Goal: Book appointment/travel/reservation

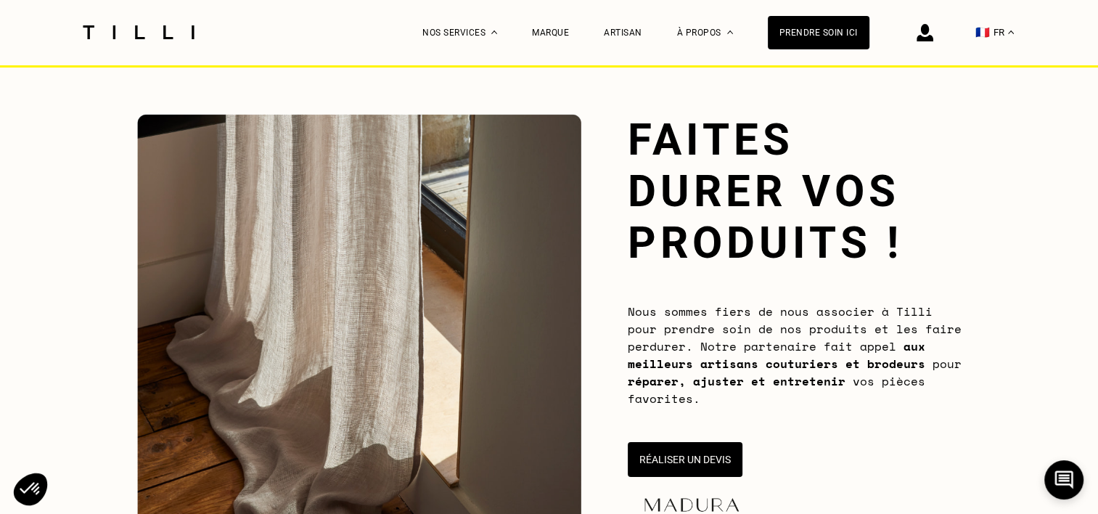
scroll to position [145, 0]
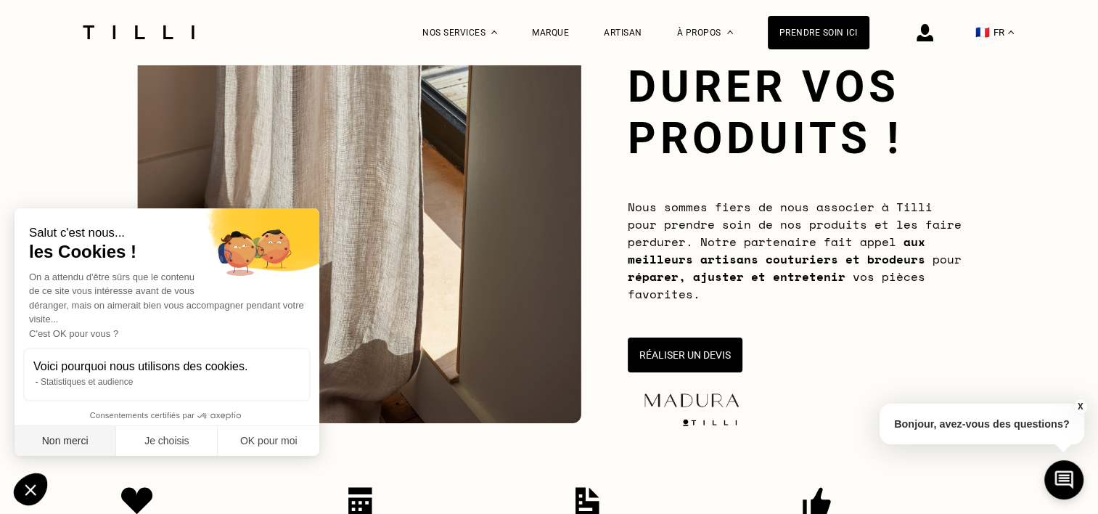
click at [73, 440] on button "Non merci" at bounding box center [66, 441] width 102 height 30
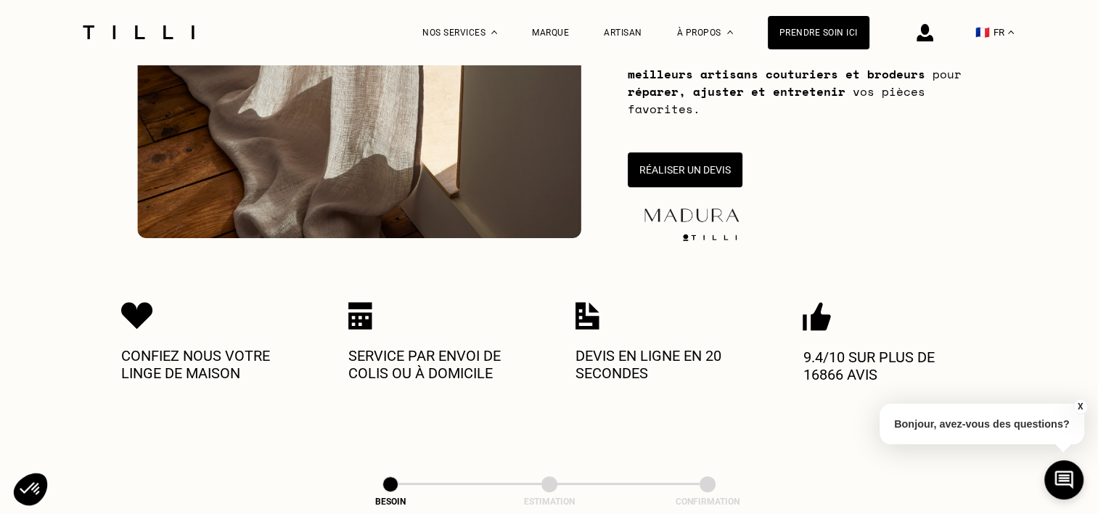
scroll to position [363, 0]
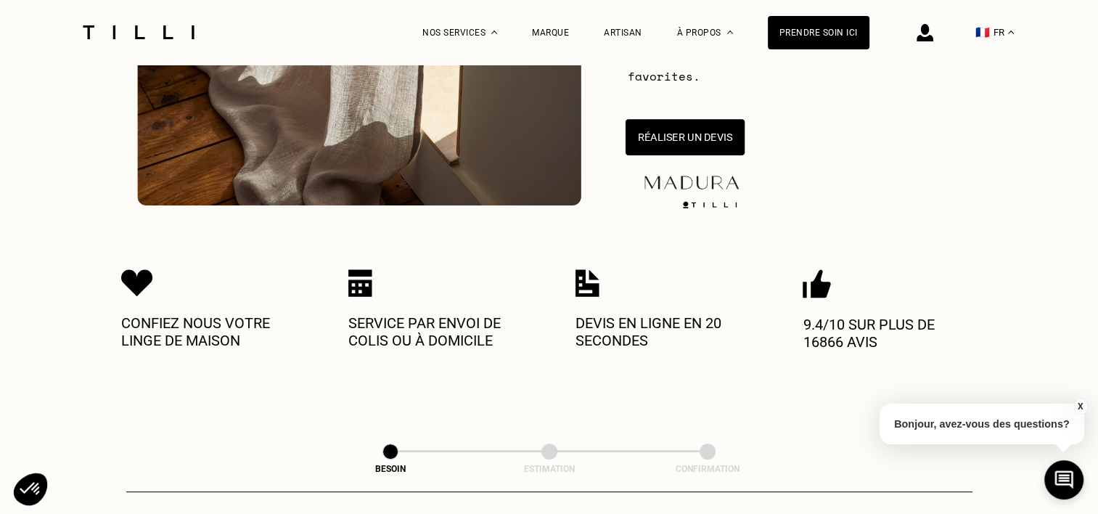
click at [728, 149] on button "Réaliser un devis" at bounding box center [684, 137] width 119 height 36
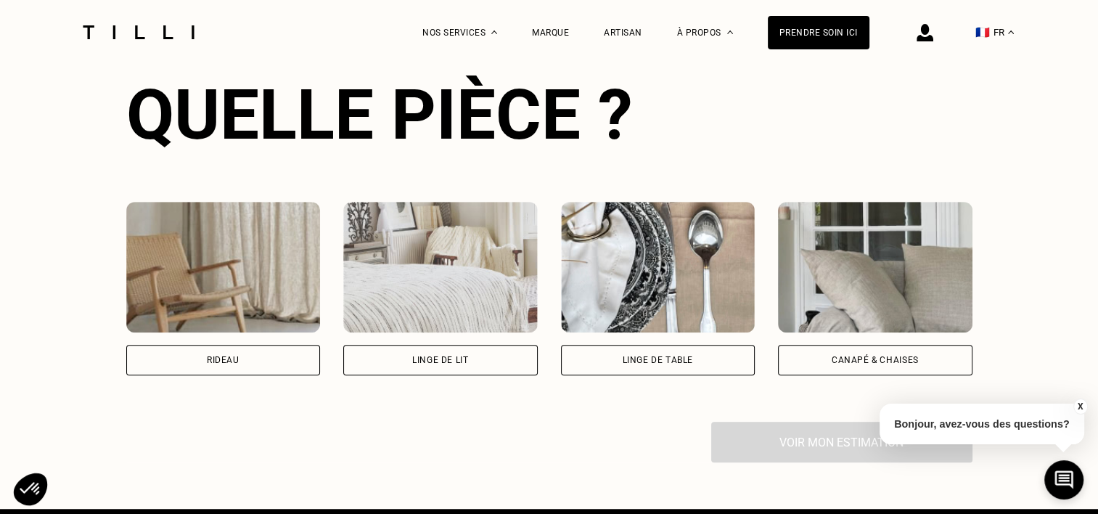
scroll to position [1007, 0]
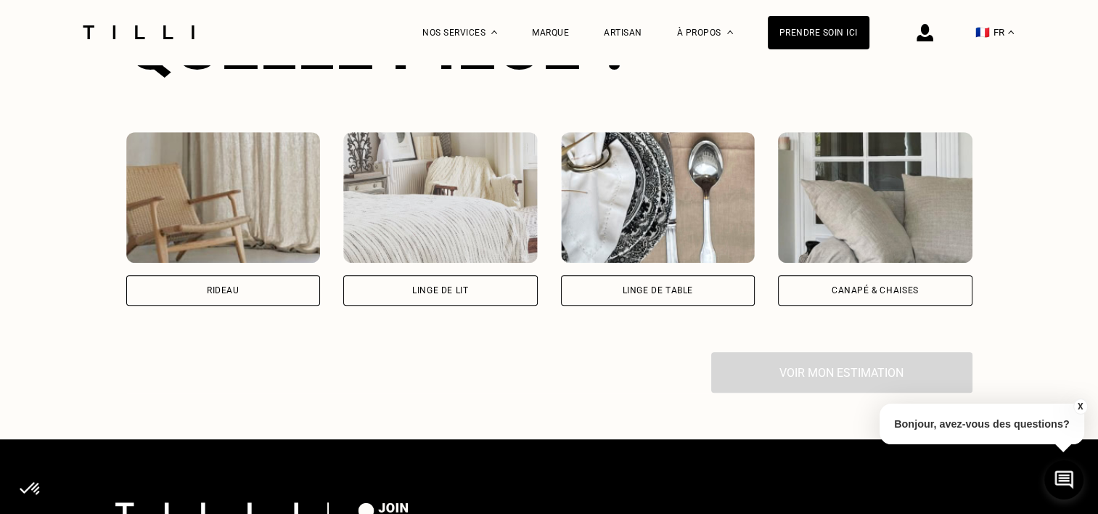
click at [291, 293] on div "Rideau" at bounding box center [223, 290] width 194 height 30
select select "FR"
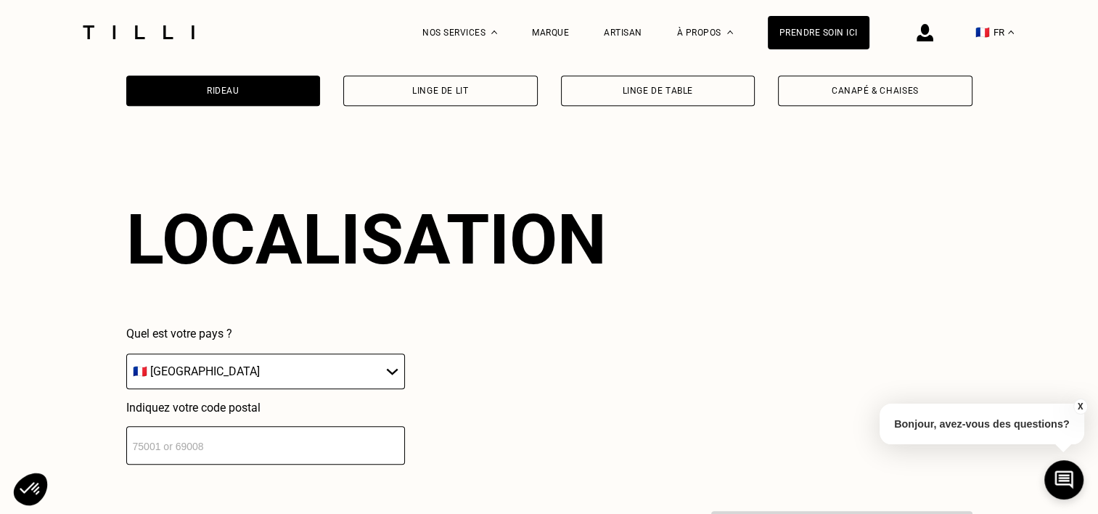
scroll to position [1271, 0]
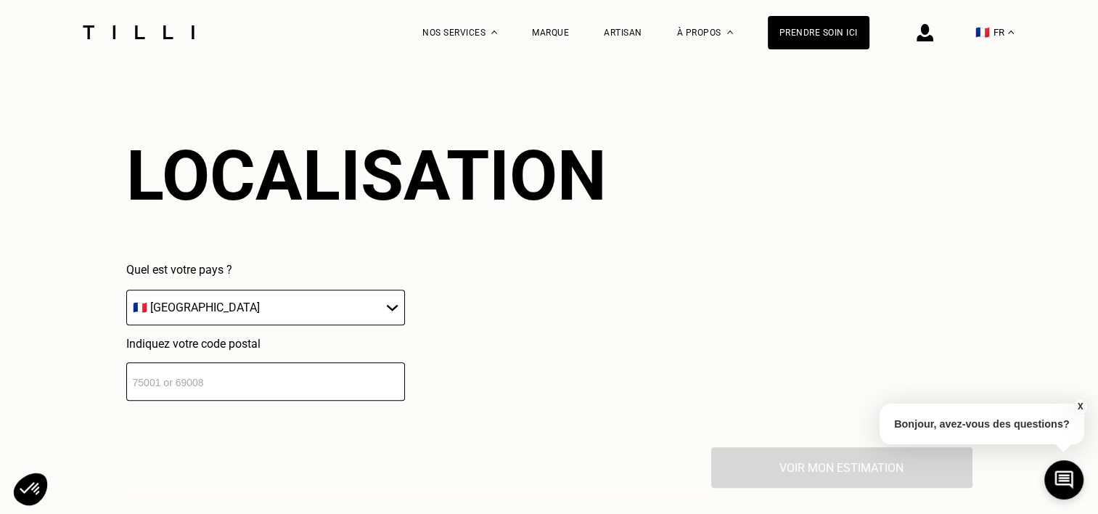
click at [284, 387] on input "number" at bounding box center [265, 381] width 279 height 38
type input "94160"
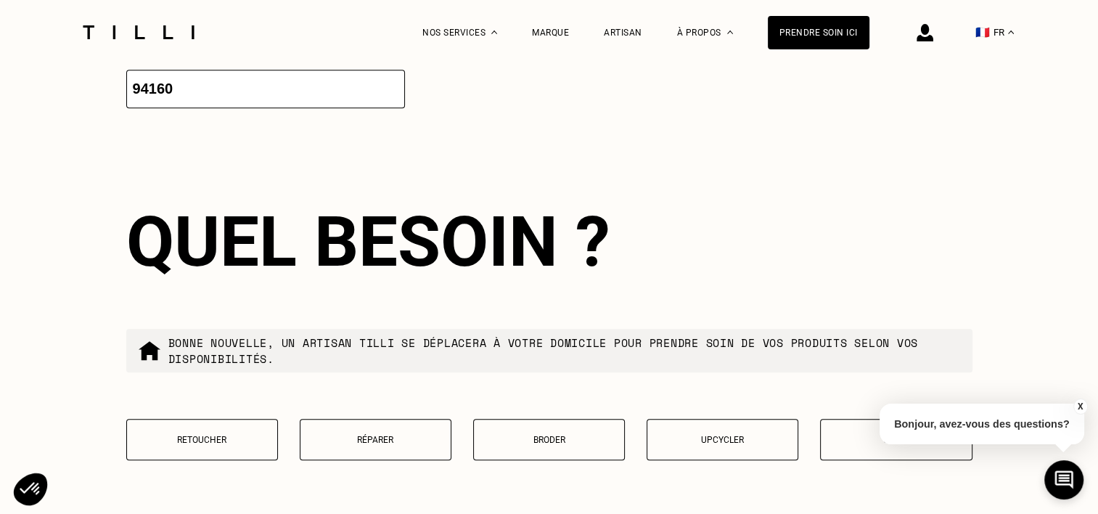
scroll to position [1631, 0]
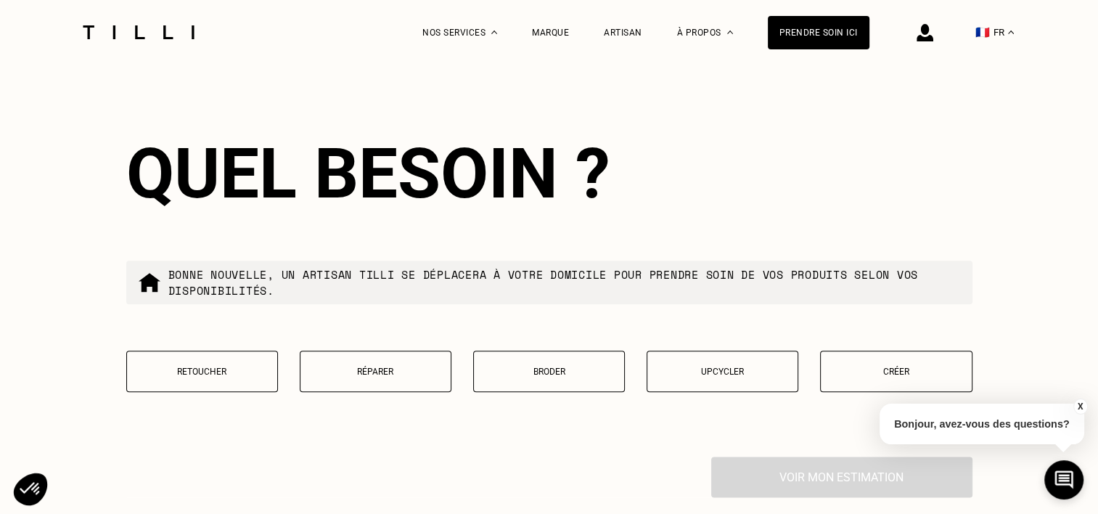
click at [195, 377] on p "Retoucher" at bounding box center [202, 371] width 136 height 10
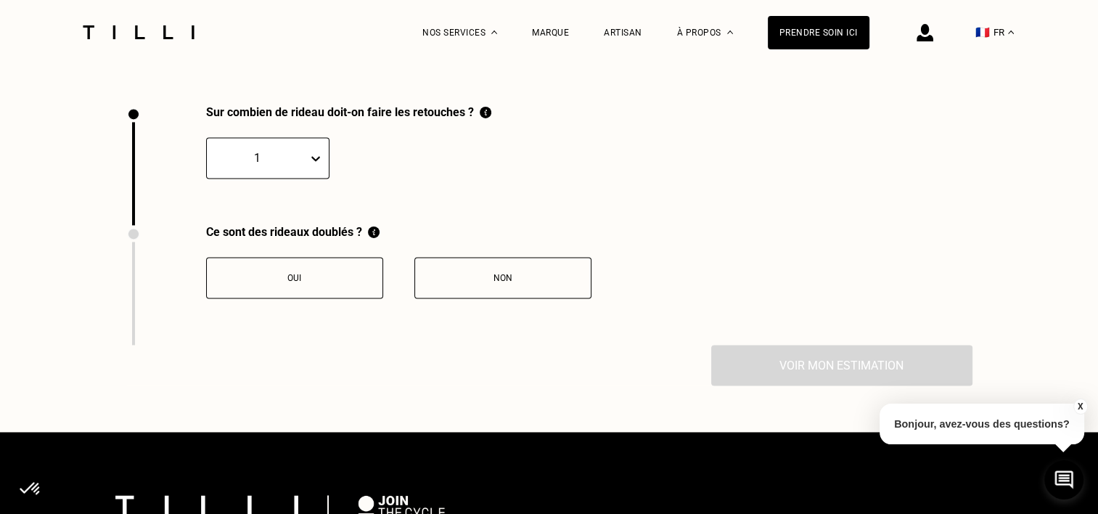
scroll to position [2004, 0]
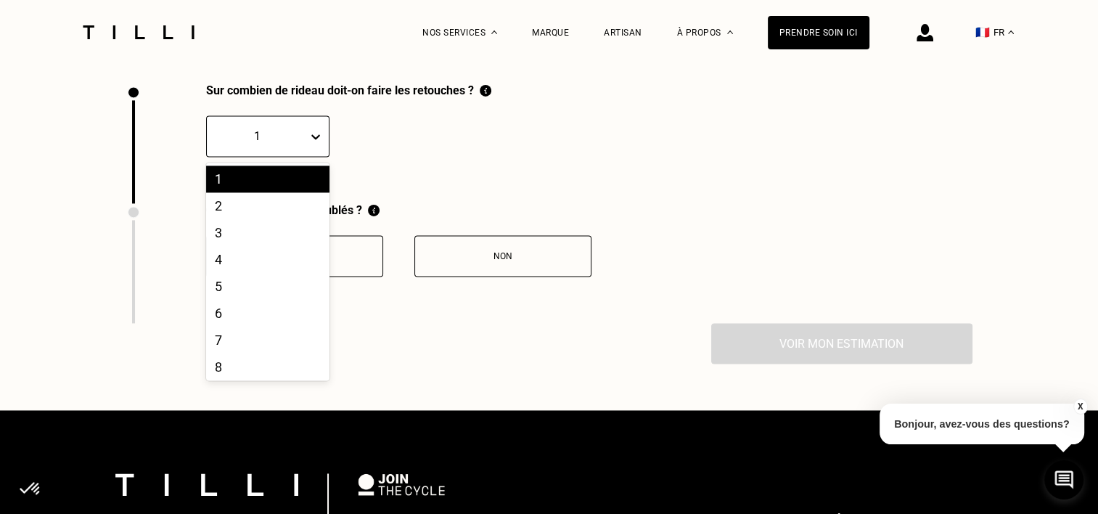
click at [300, 145] on div "1" at bounding box center [257, 136] width 101 height 22
click at [250, 265] on div "4" at bounding box center [267, 259] width 123 height 27
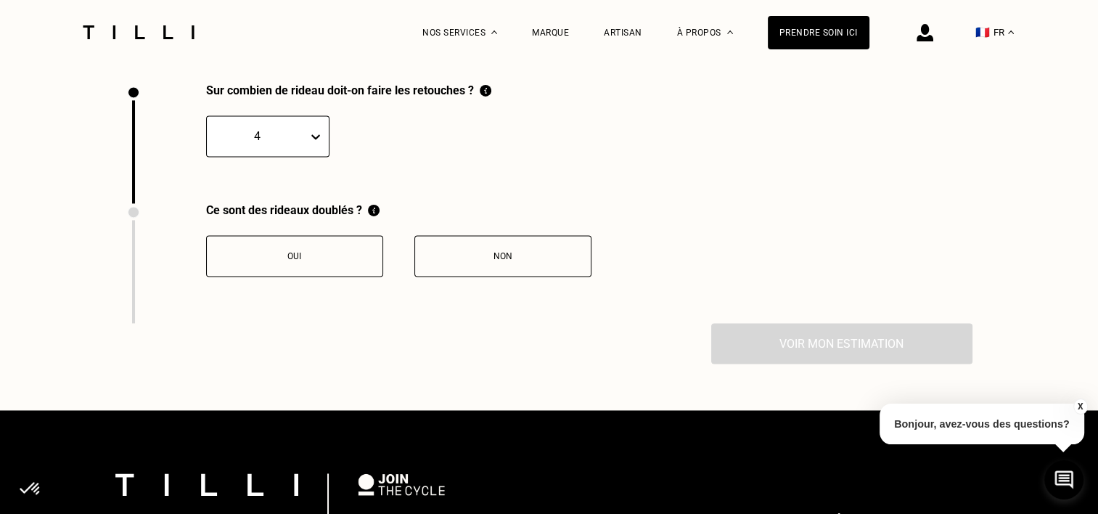
click at [501, 256] on button "Non" at bounding box center [502, 255] width 177 height 41
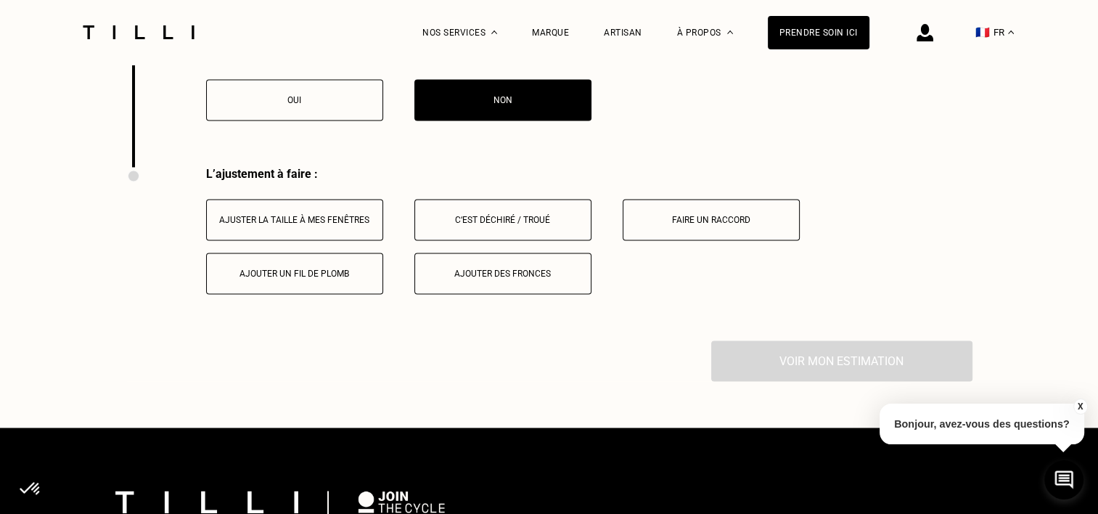
scroll to position [2244, 0]
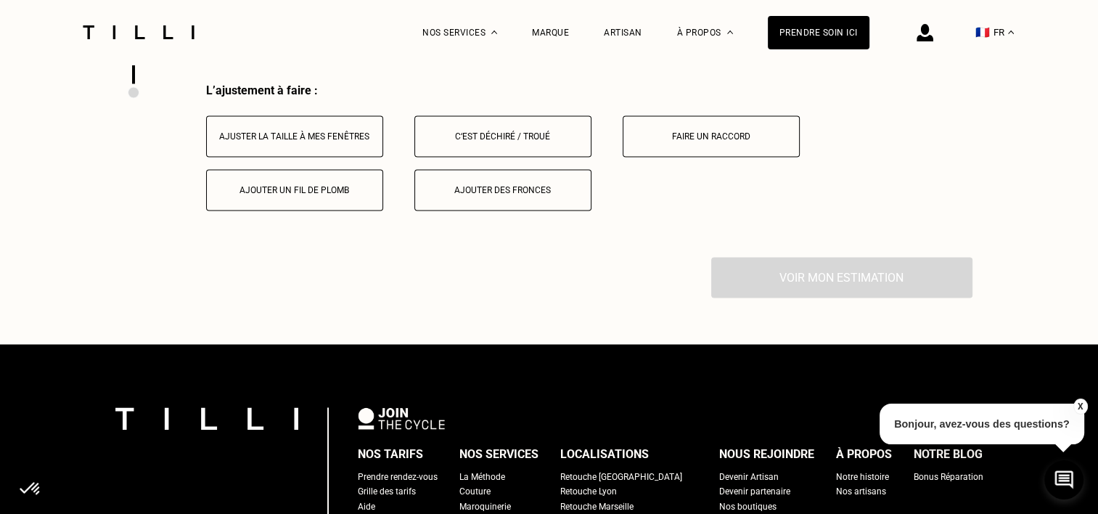
click at [322, 142] on div "Ajuster la taille à mes fenêtres" at bounding box center [294, 136] width 161 height 10
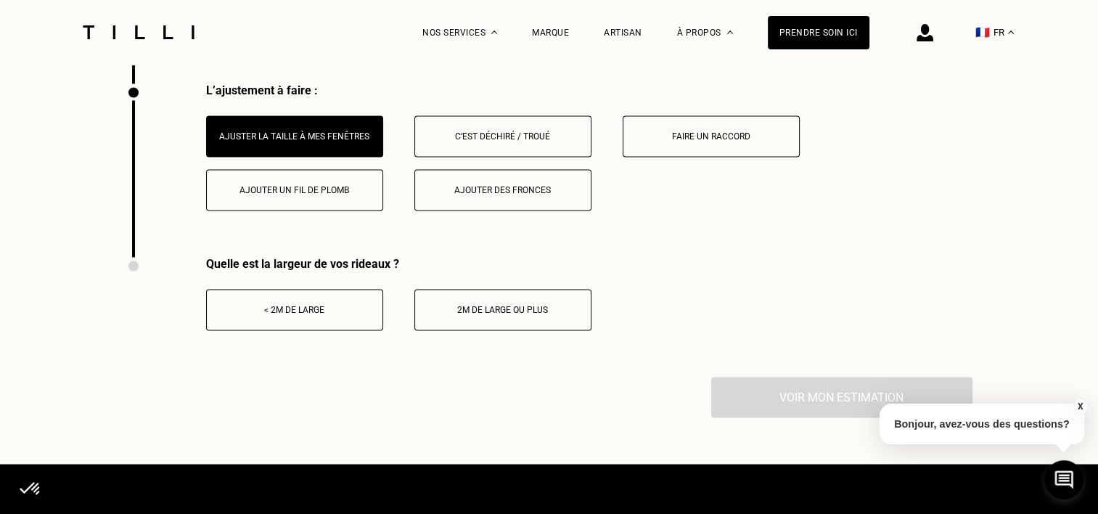
click at [284, 315] on div "< 2m de large" at bounding box center [294, 310] width 161 height 10
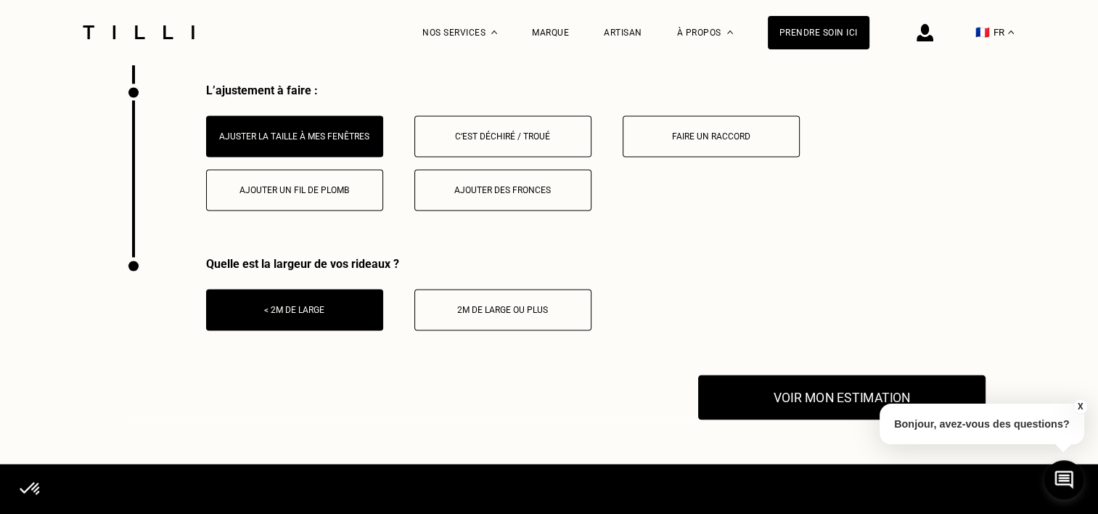
click at [841, 398] on button "Voir mon estimation" at bounding box center [841, 396] width 287 height 45
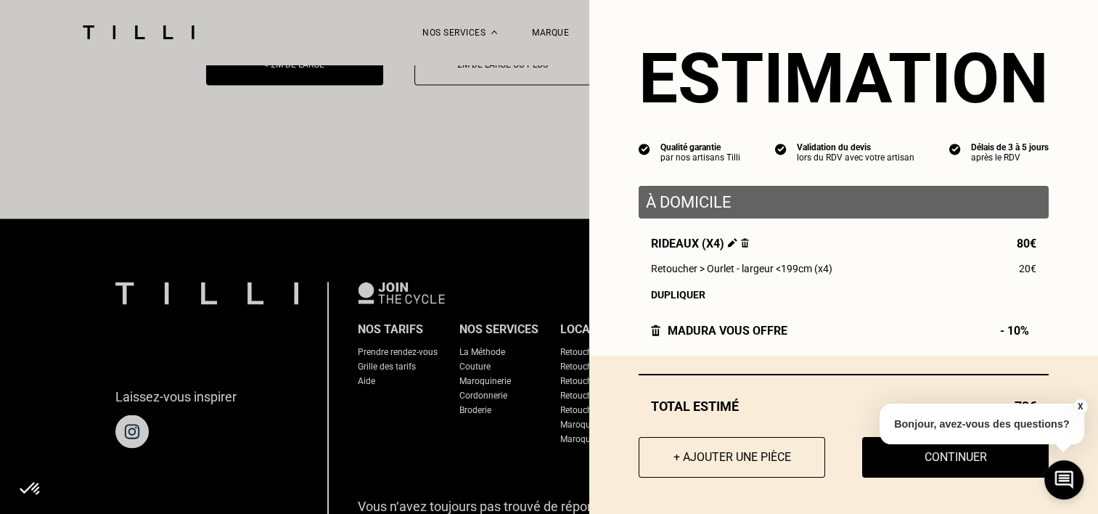
scroll to position [2534, 0]
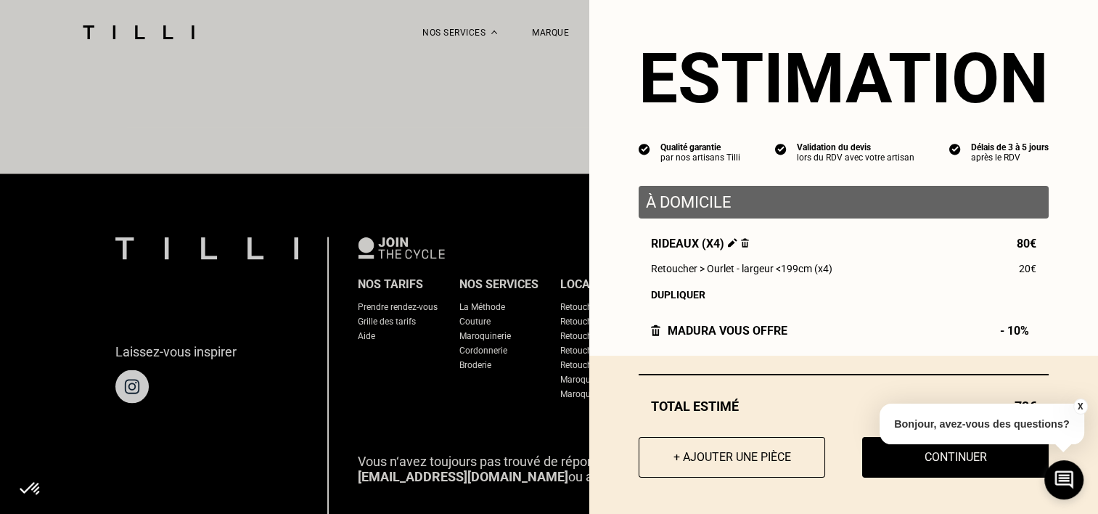
click at [1080, 407] on button "X" at bounding box center [1080, 406] width 15 height 16
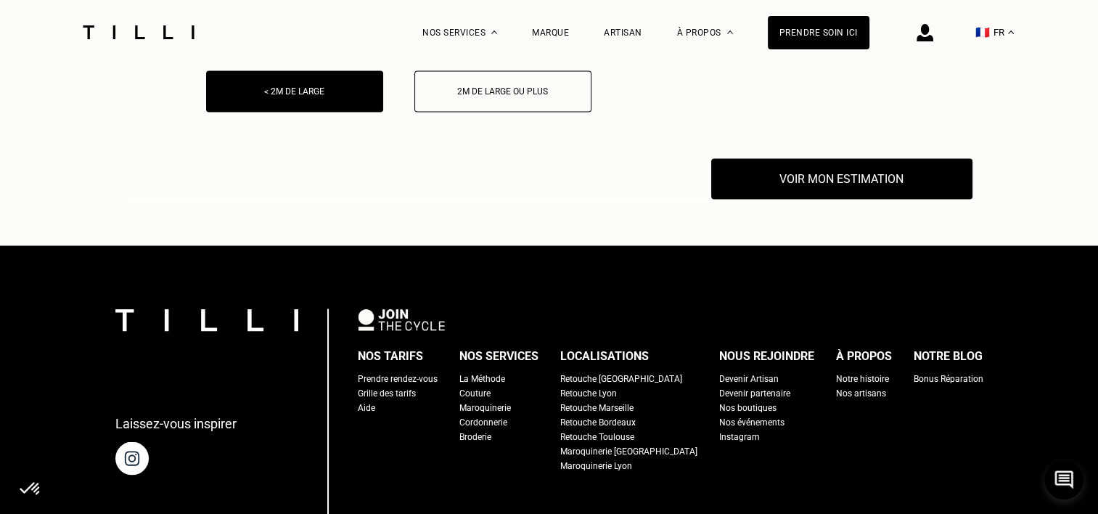
scroll to position [2316, 0]
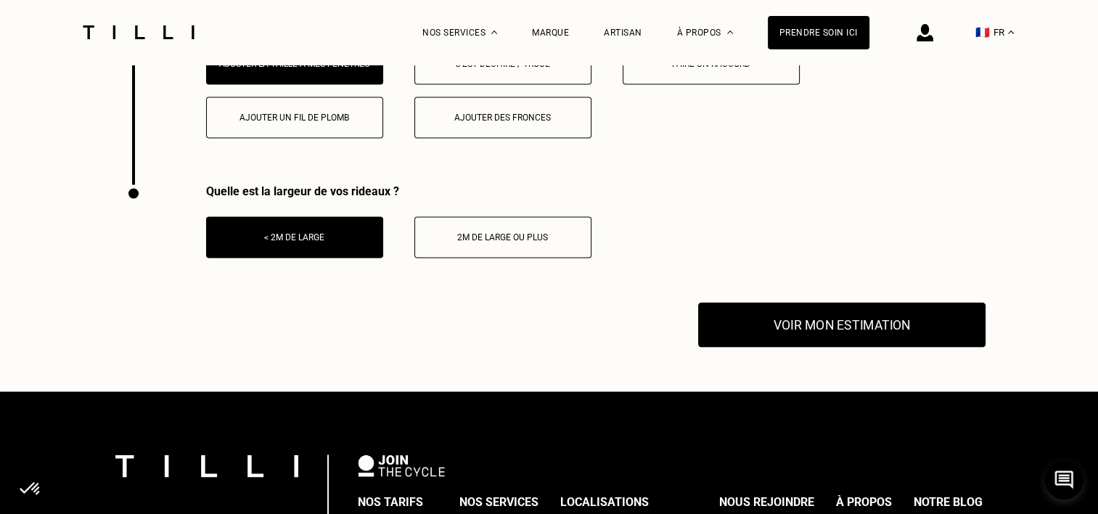
click at [781, 325] on button "Voir mon estimation" at bounding box center [841, 324] width 287 height 45
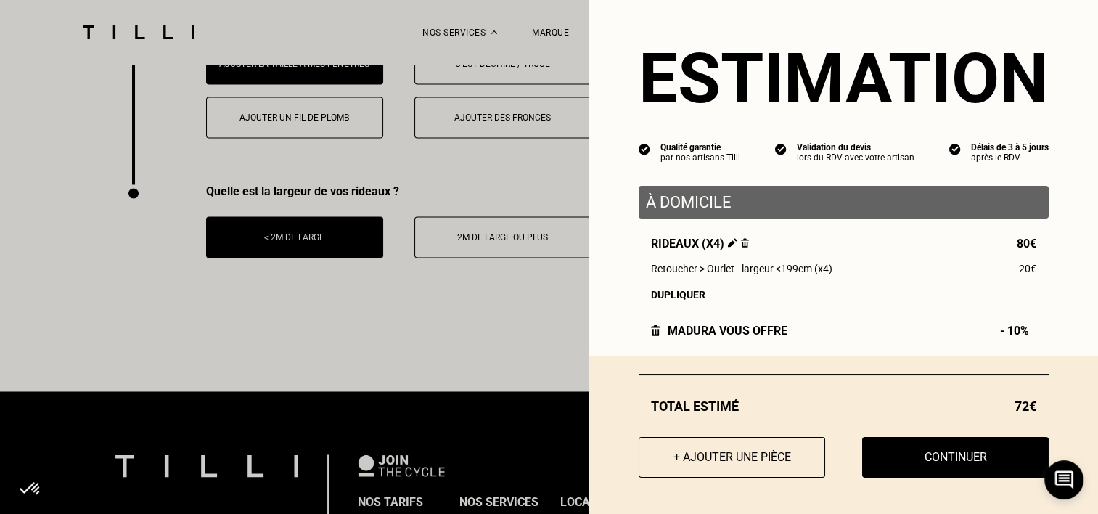
scroll to position [14, 0]
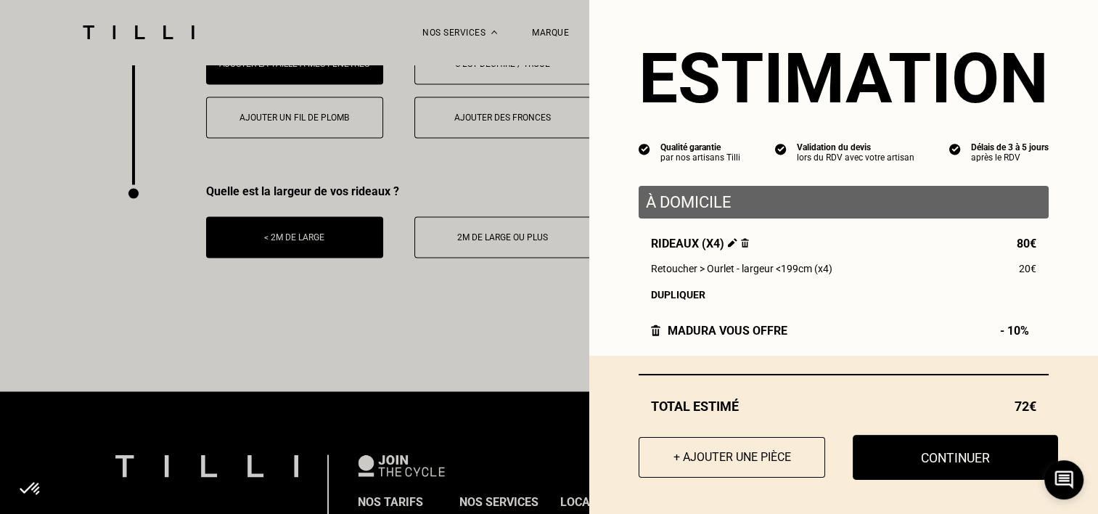
click at [914, 450] on button "Continuer" at bounding box center [955, 457] width 205 height 45
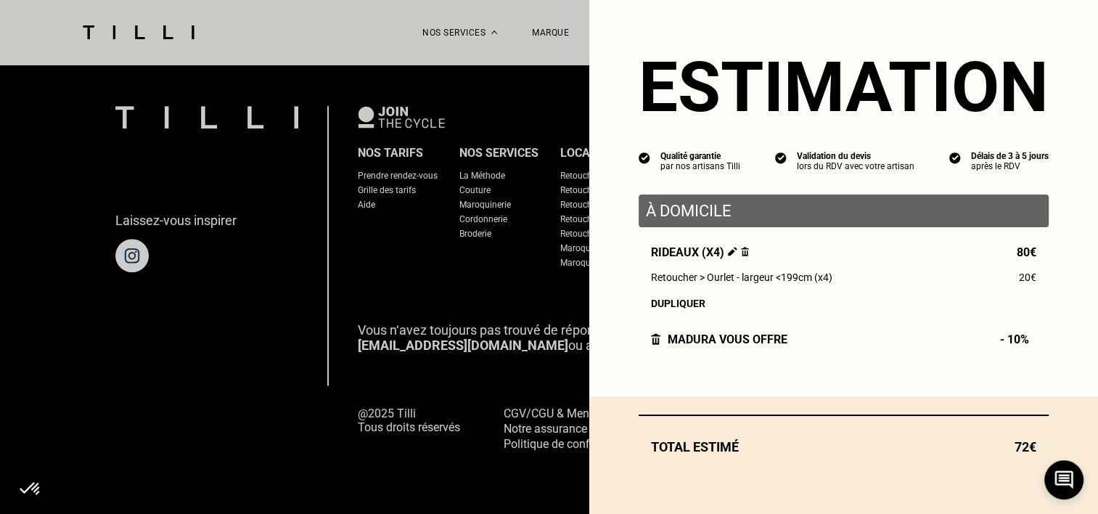
scroll to position [1405, 0]
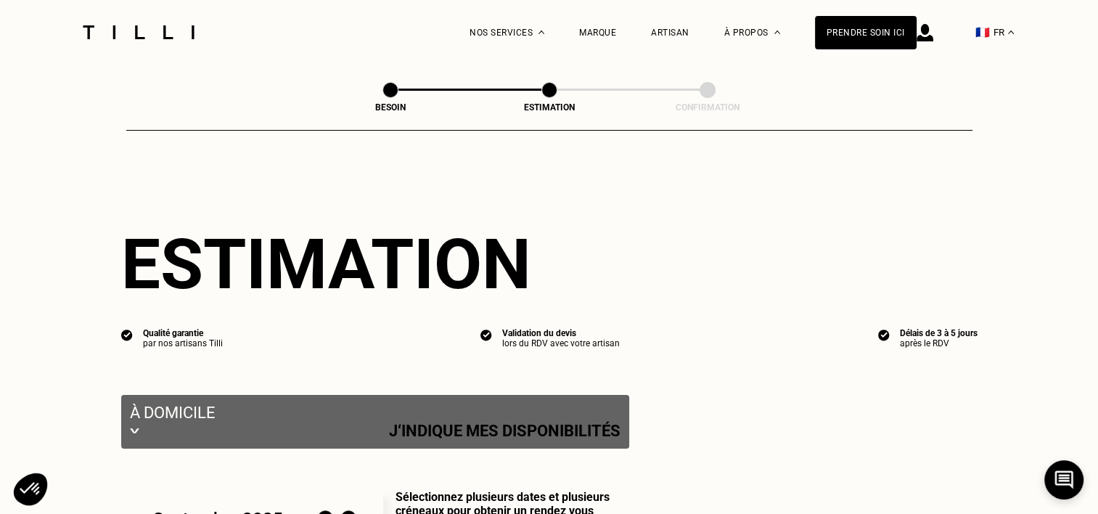
select select "FR"
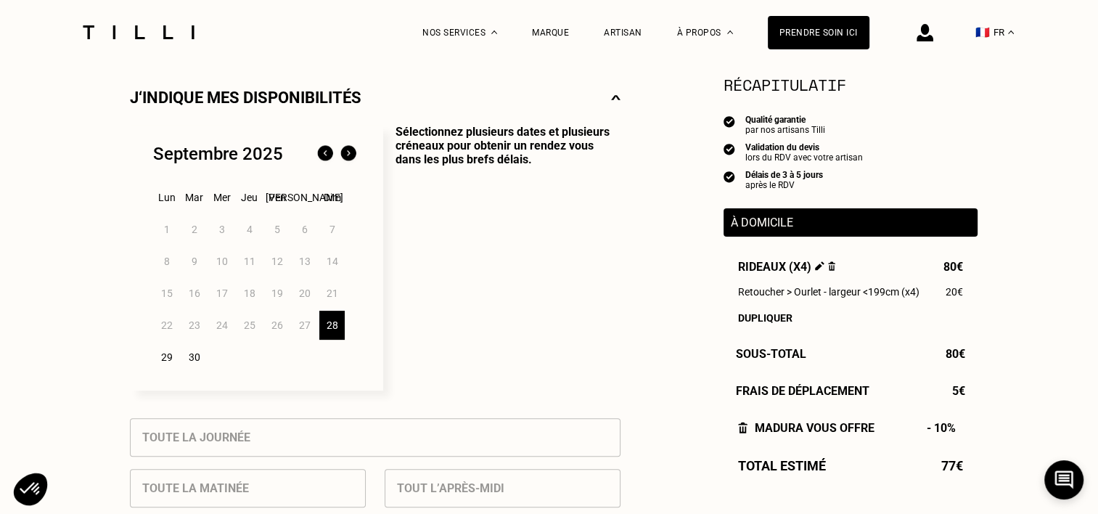
scroll to position [290, 0]
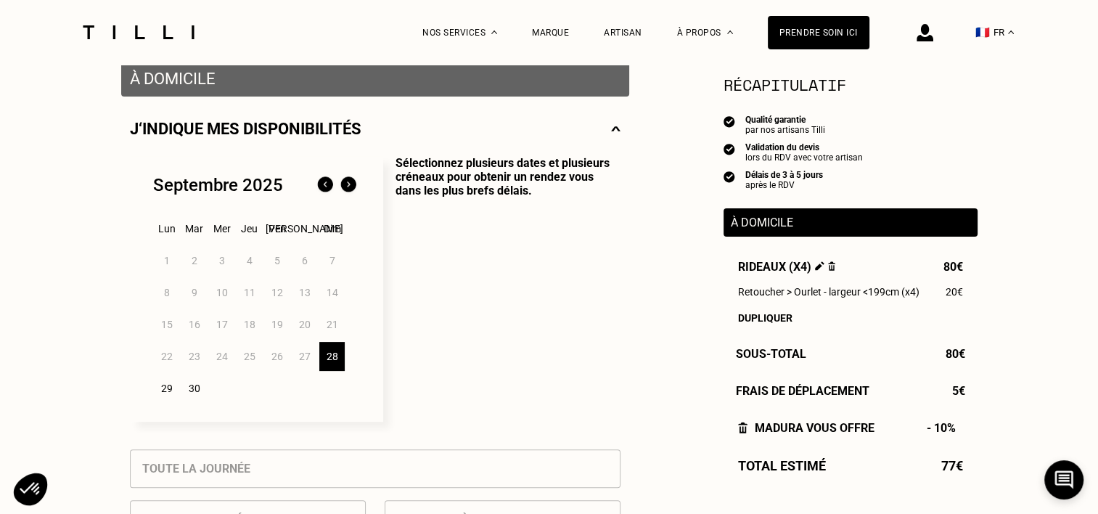
click at [345, 185] on img at bounding box center [348, 184] width 23 height 23
click at [334, 261] on div "5" at bounding box center [331, 260] width 25 height 29
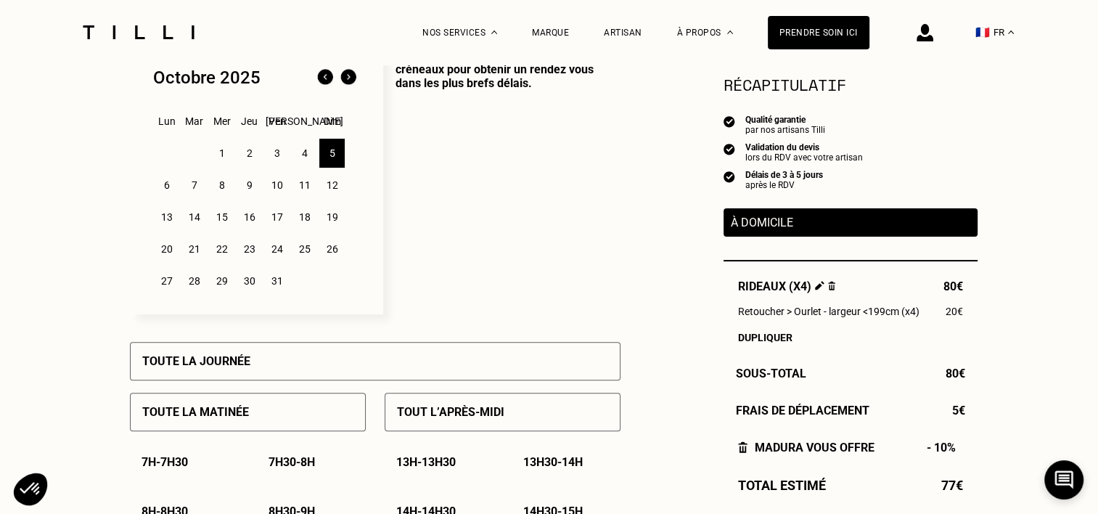
scroll to position [363, 0]
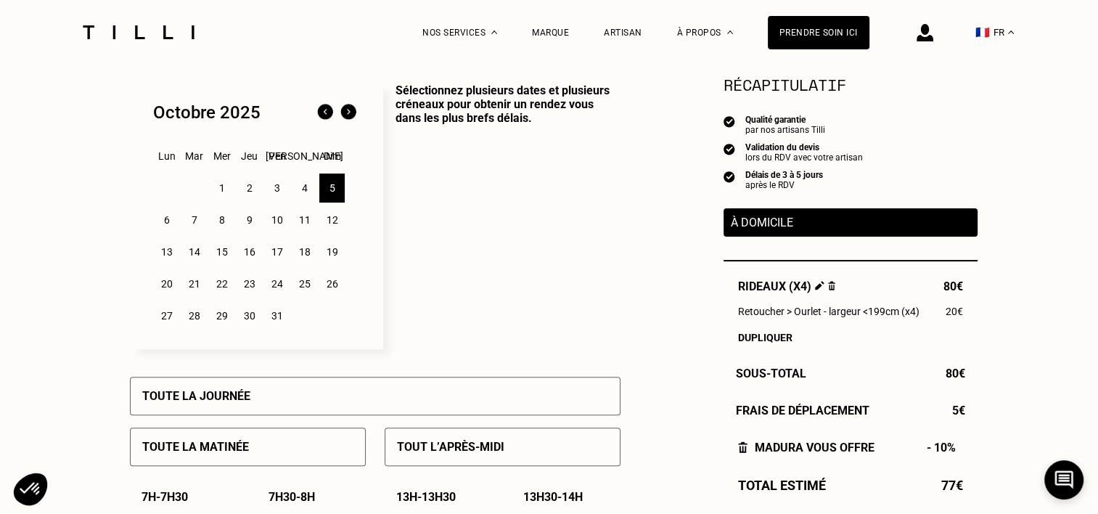
click at [302, 187] on div "4" at bounding box center [304, 187] width 25 height 29
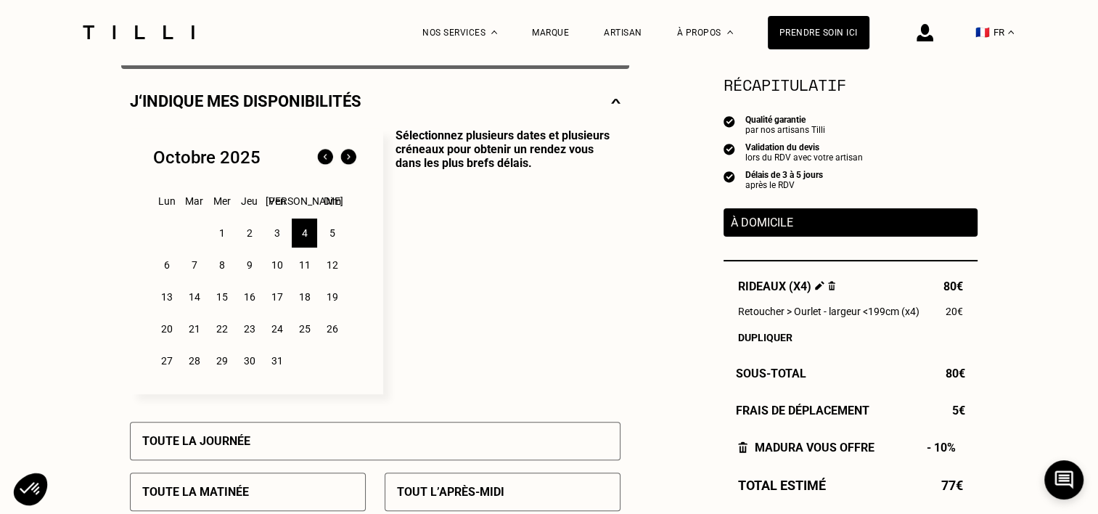
scroll to position [290, 0]
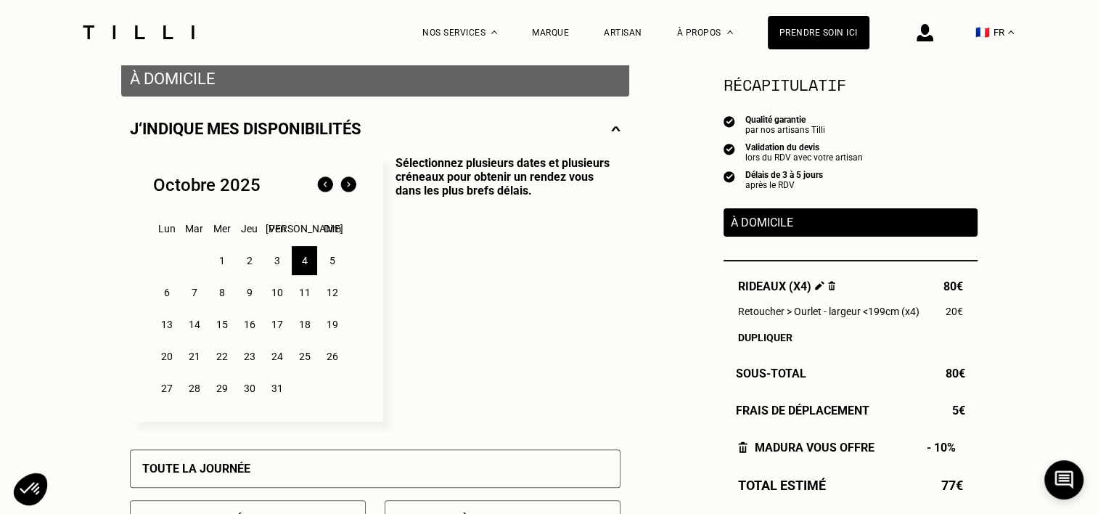
click at [328, 266] on div "5" at bounding box center [331, 260] width 25 height 29
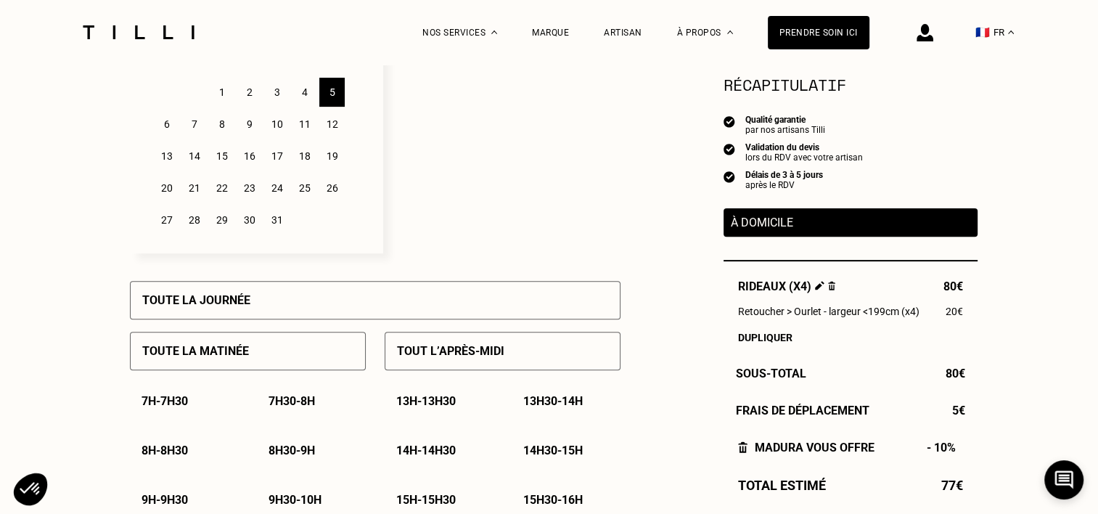
scroll to position [363, 0]
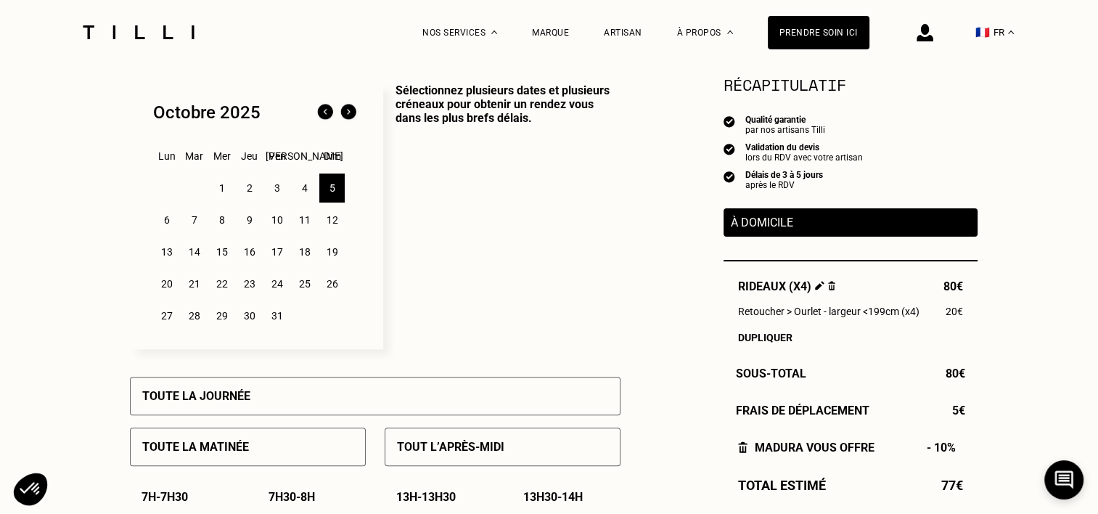
click at [305, 196] on div "4" at bounding box center [304, 187] width 25 height 29
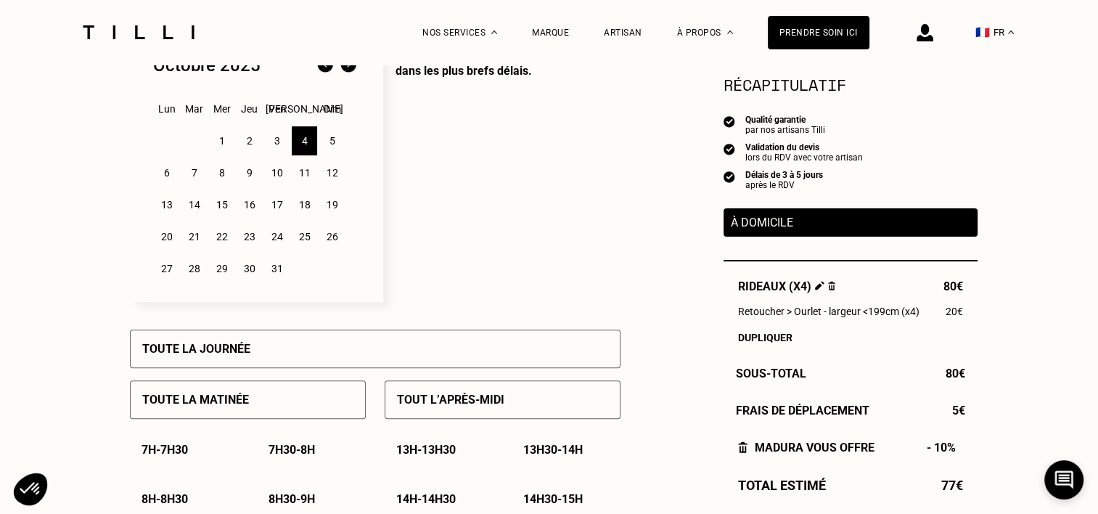
scroll to position [290, 0]
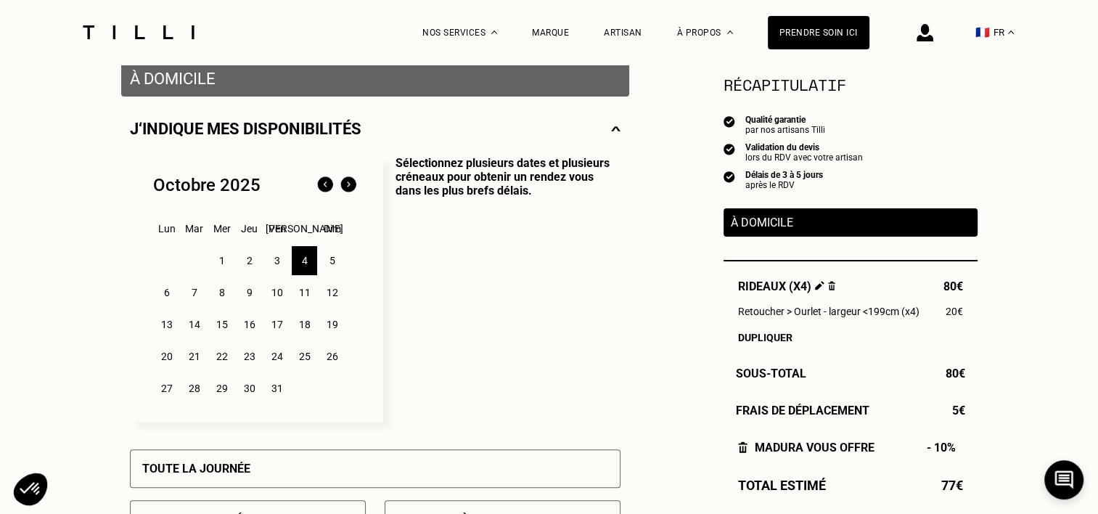
click at [329, 267] on div "5" at bounding box center [331, 260] width 25 height 29
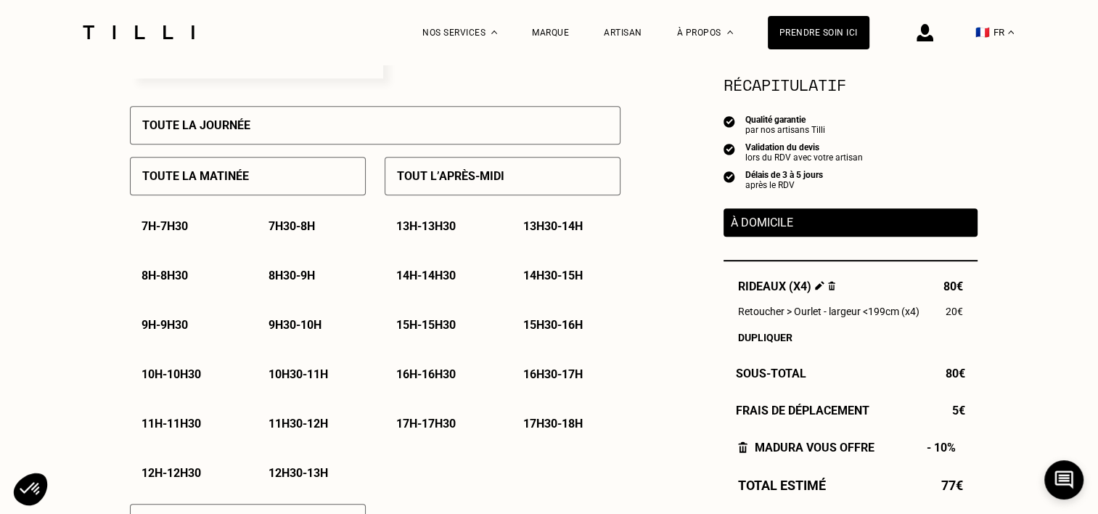
scroll to position [653, 0]
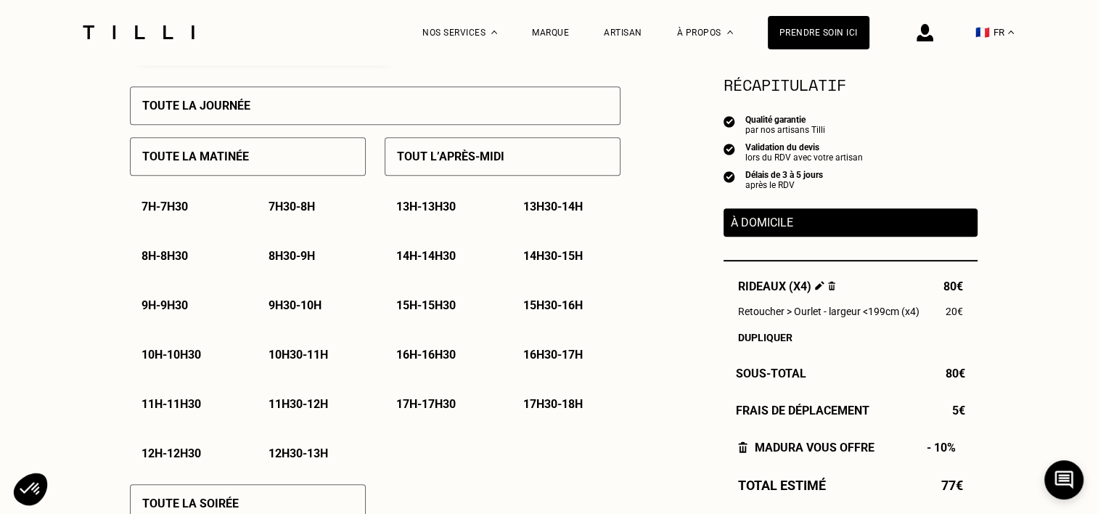
click at [172, 355] on p "10h - 10h30" at bounding box center [172, 355] width 60 height 14
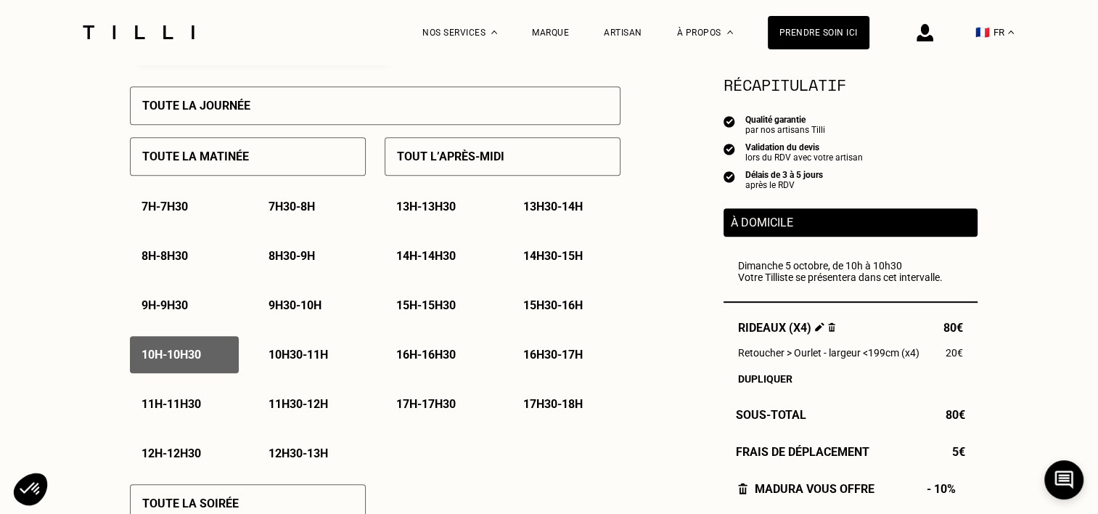
click at [308, 361] on p "10h30 - 11h" at bounding box center [299, 355] width 60 height 14
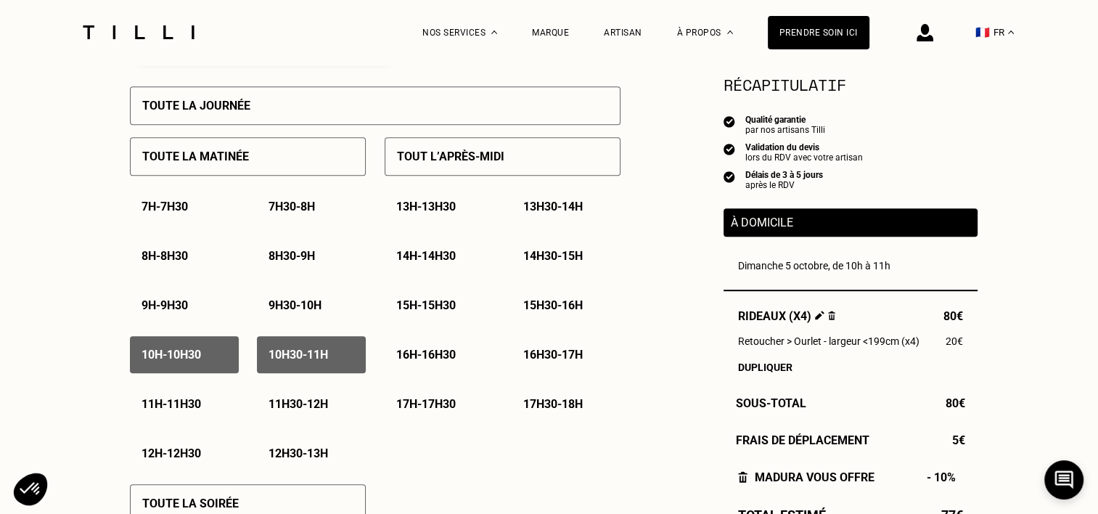
click at [175, 360] on p "10h - 10h30" at bounding box center [172, 355] width 60 height 14
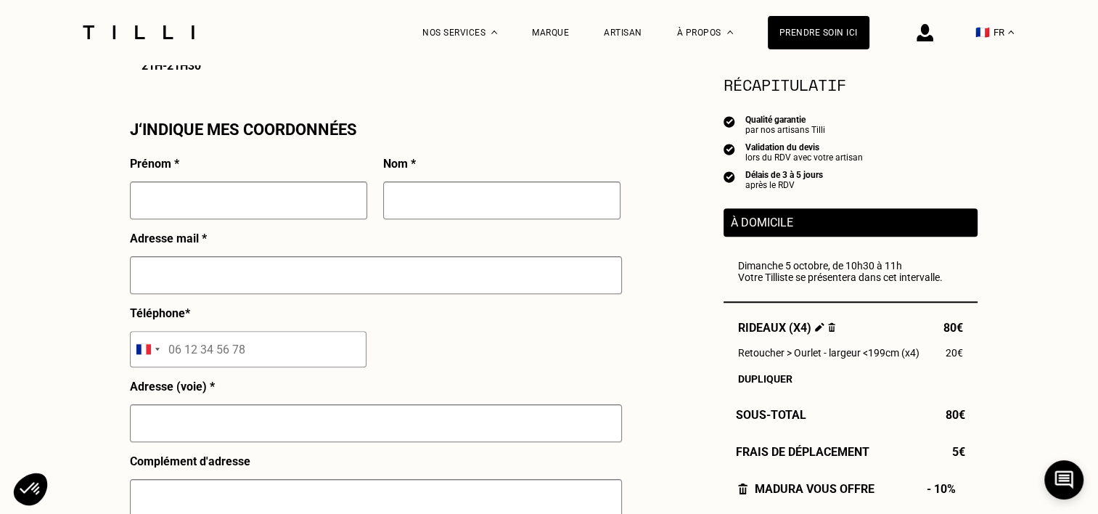
scroll to position [1306, 0]
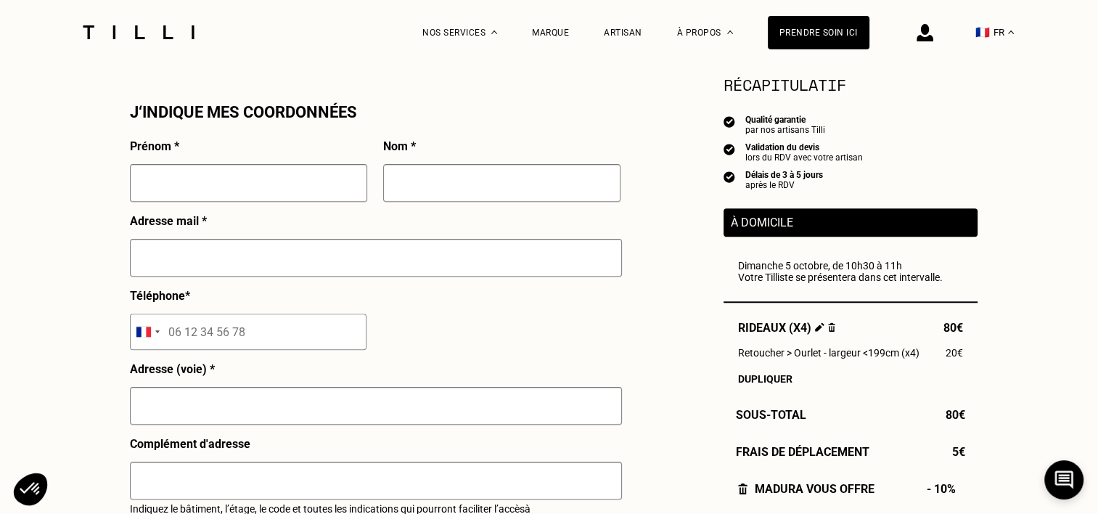
click at [247, 201] on input "text" at bounding box center [248, 183] width 237 height 38
type input "[PERSON_NAME]"
type input "Amsellem"
type input "[EMAIL_ADDRESS][DOMAIN_NAME]"
type input "AUTRE"
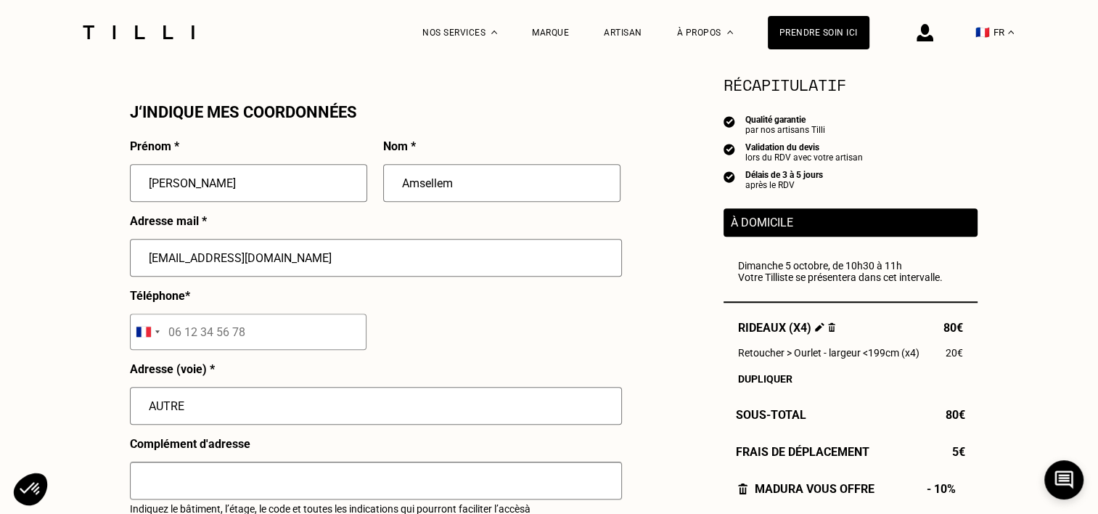
type input "SAINT MANDE"
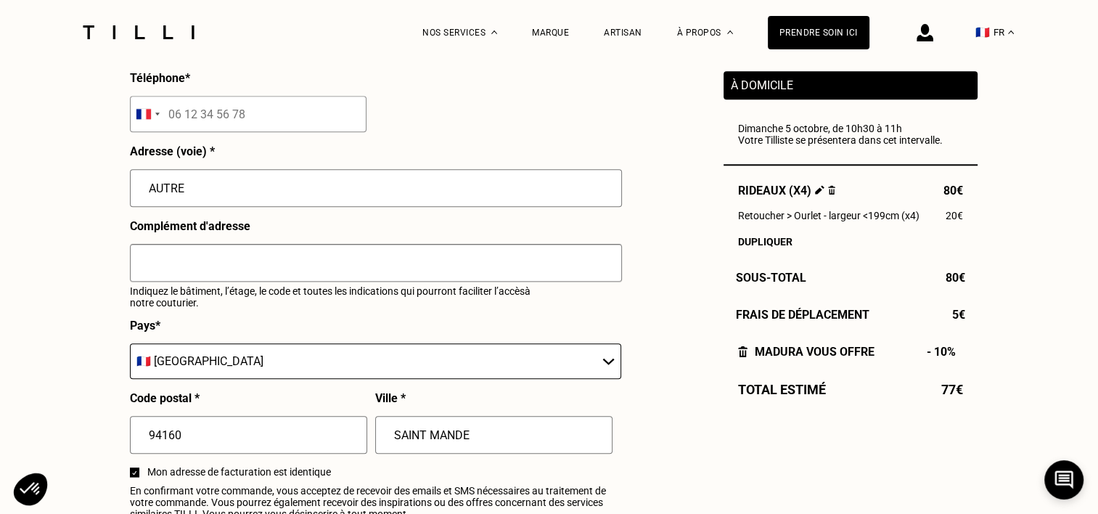
scroll to position [1379, 0]
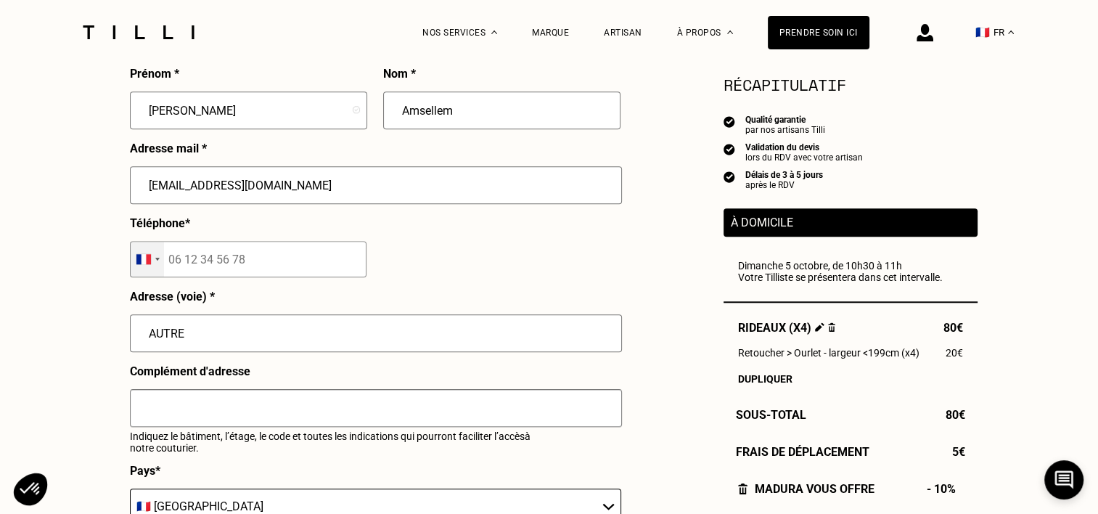
drag, startPoint x: 267, startPoint y: 273, endPoint x: 145, endPoint y: 267, distance: 122.1
click at [145, 267] on div "[GEOGRAPHIC_DATA] +93 [GEOGRAPHIC_DATA] +355 [GEOGRAPHIC_DATA] +213 [US_STATE] …" at bounding box center [248, 259] width 237 height 36
click at [253, 267] on input "tel" at bounding box center [248, 259] width 237 height 36
type input "07 61 30 06 07"
click at [233, 334] on input "AUTRE" at bounding box center [376, 333] width 492 height 38
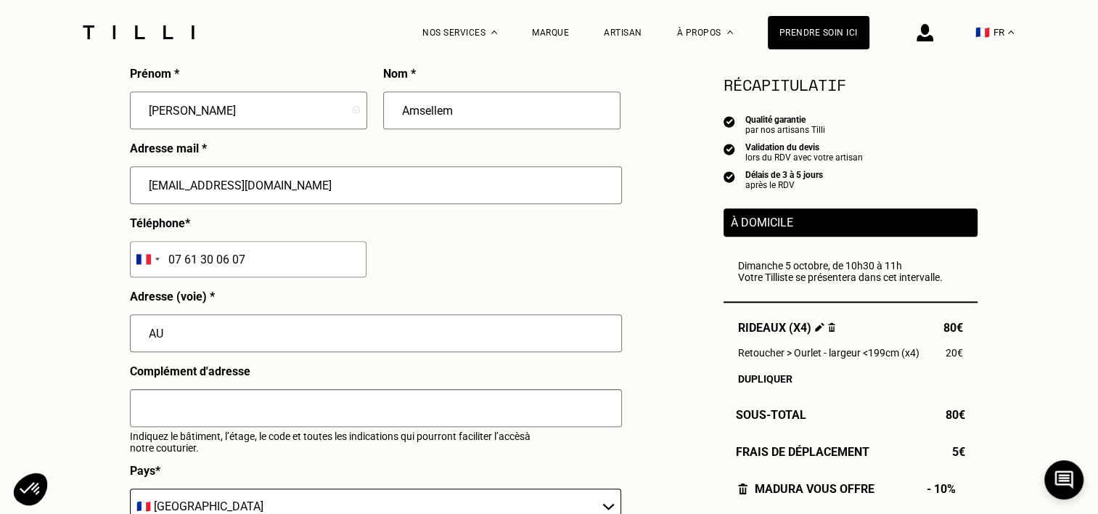
type input "A"
type input "[STREET_ADDRESS]"
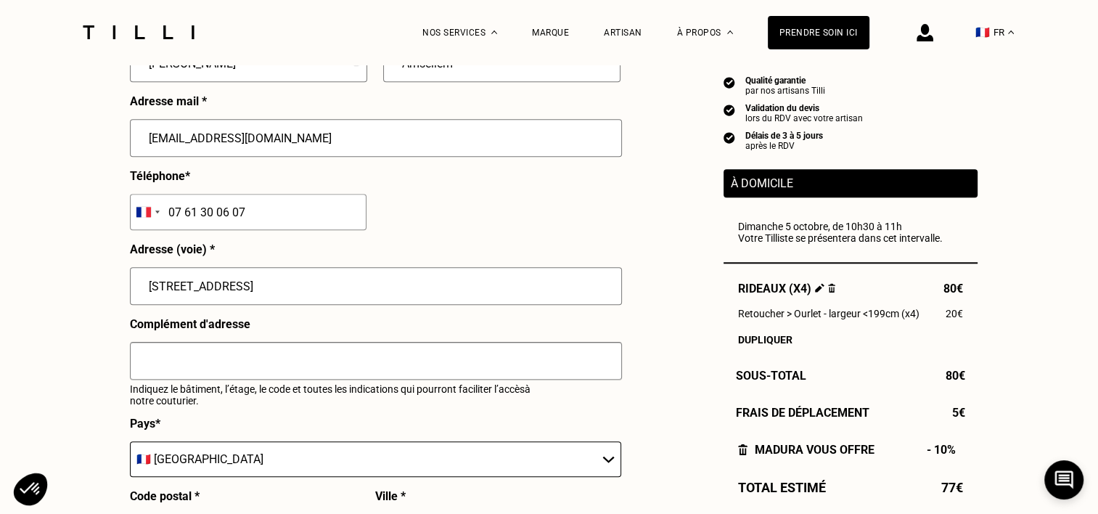
scroll to position [1451, 0]
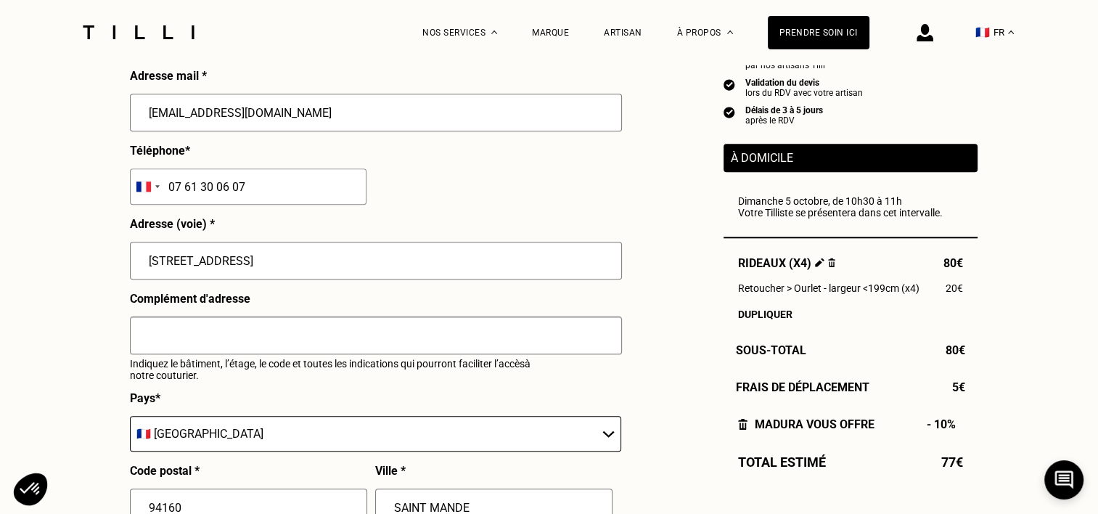
click at [279, 337] on input "text" at bounding box center [376, 335] width 492 height 38
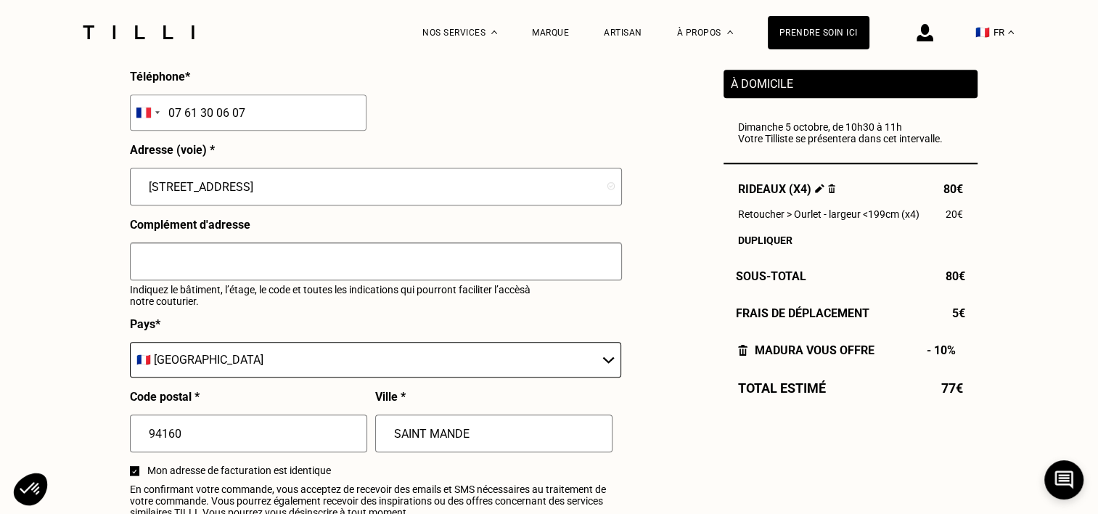
scroll to position [1524, 0]
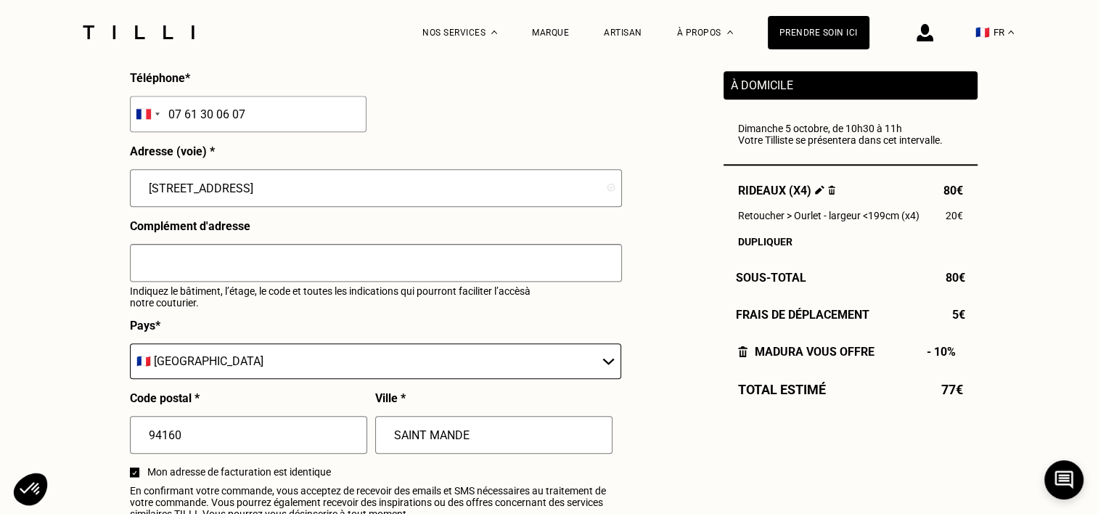
click at [302, 272] on input "text" at bounding box center [376, 263] width 492 height 38
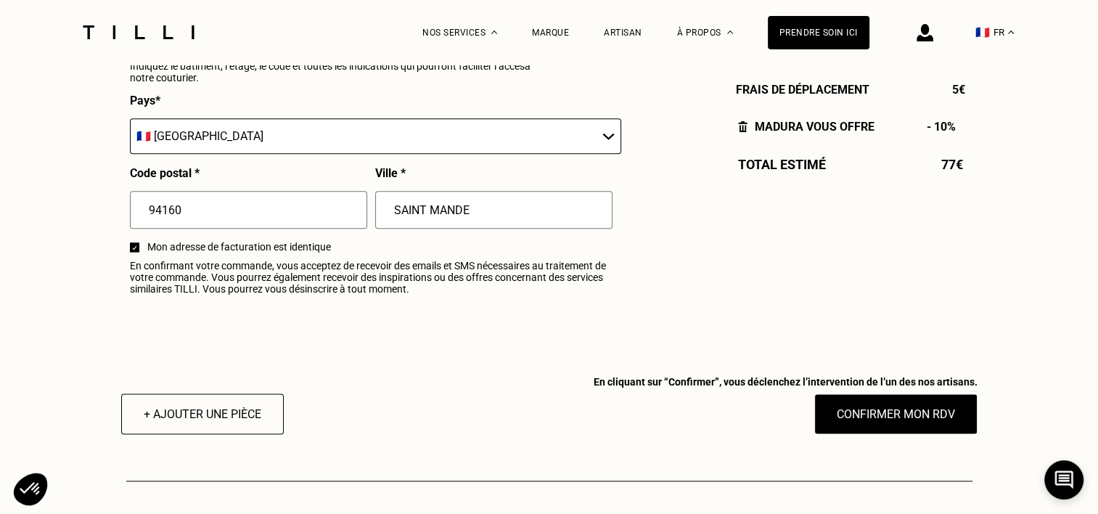
scroll to position [1814, 0]
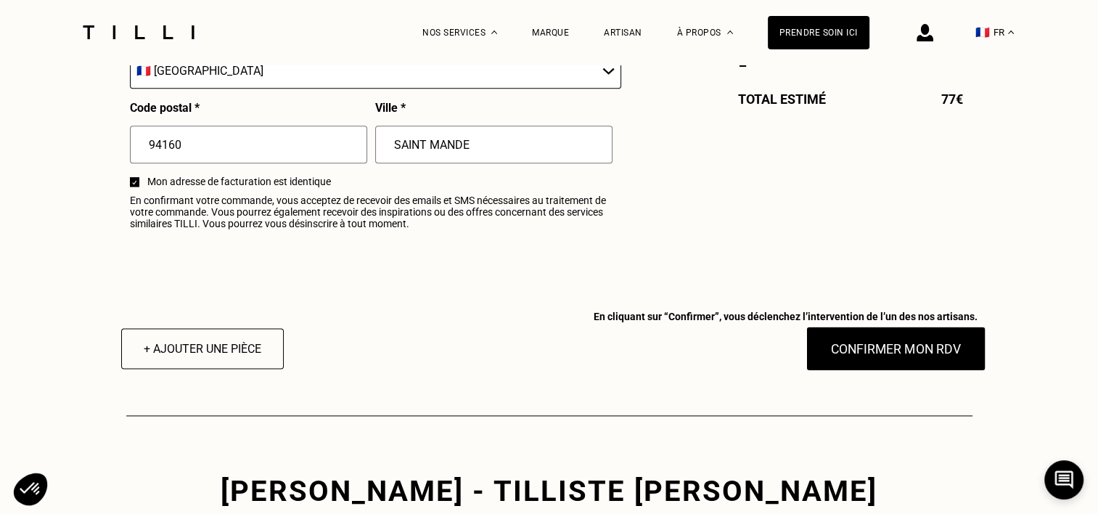
type input "Rideau KEFALOS"
click at [885, 353] on button "Confirmer mon RDV" at bounding box center [896, 348] width 180 height 45
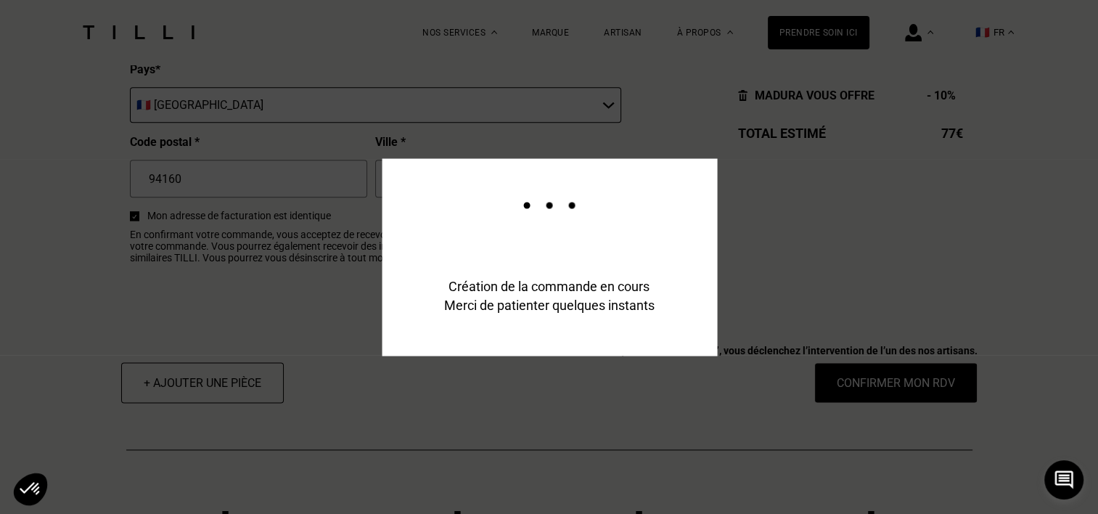
scroll to position [1849, 0]
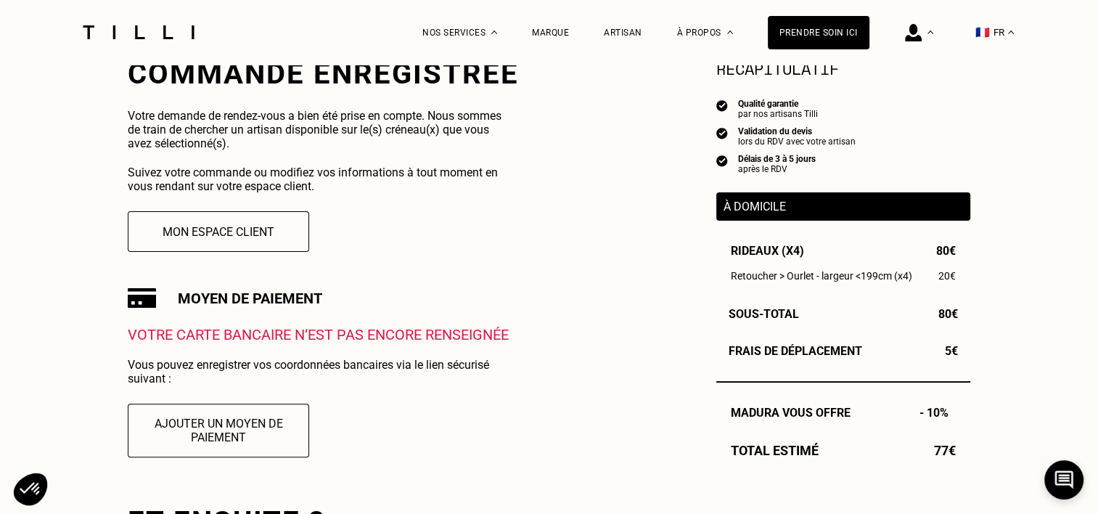
scroll to position [218, 0]
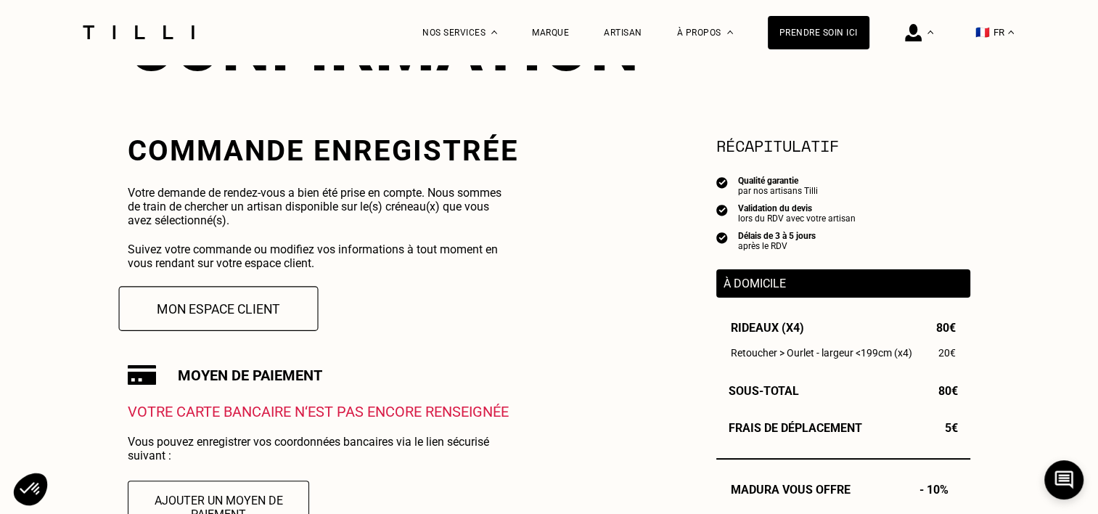
click at [231, 312] on button "Mon espace client" at bounding box center [219, 308] width 200 height 45
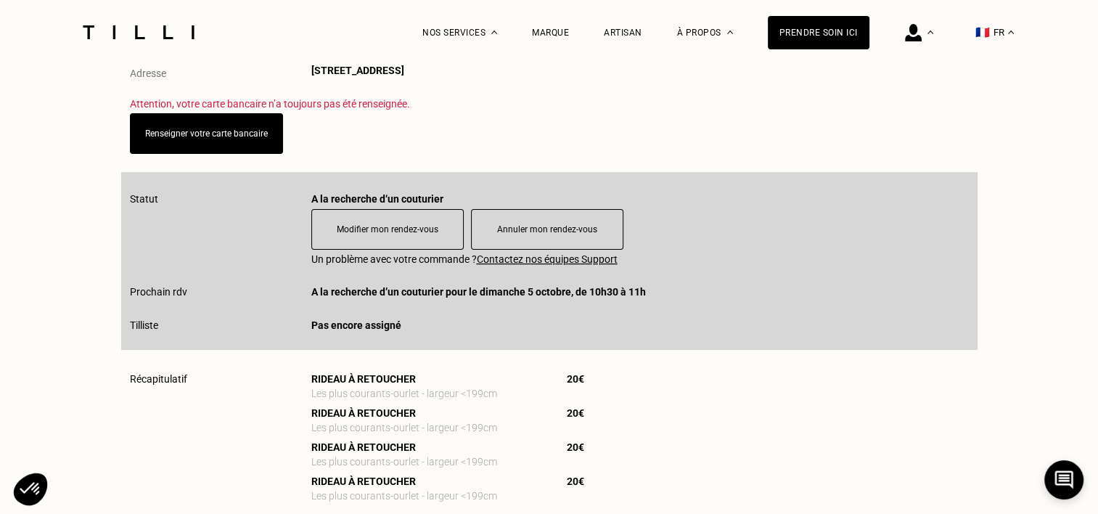
scroll to position [290, 0]
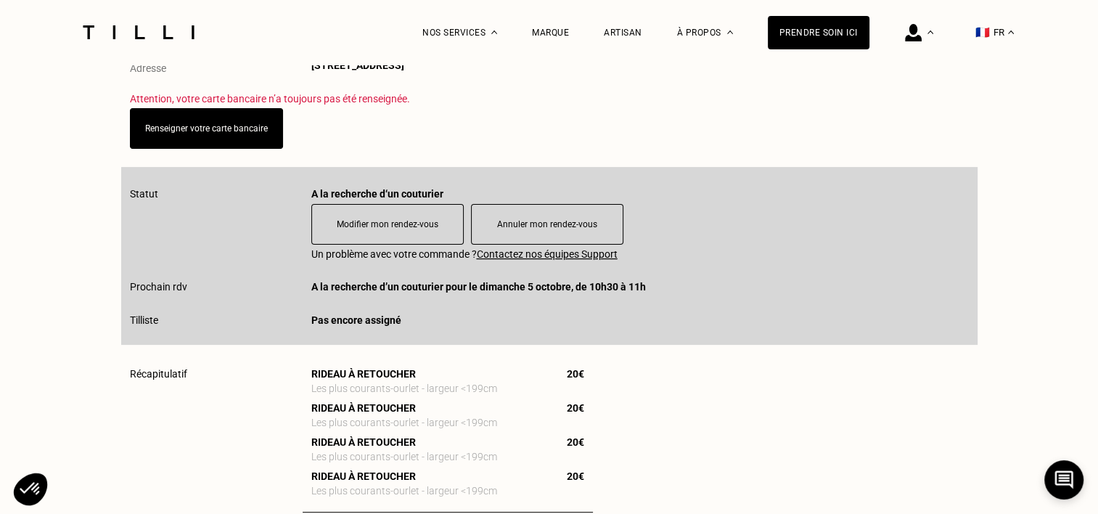
click at [562, 258] on u "Contactez nos équipes Support" at bounding box center [547, 254] width 141 height 12
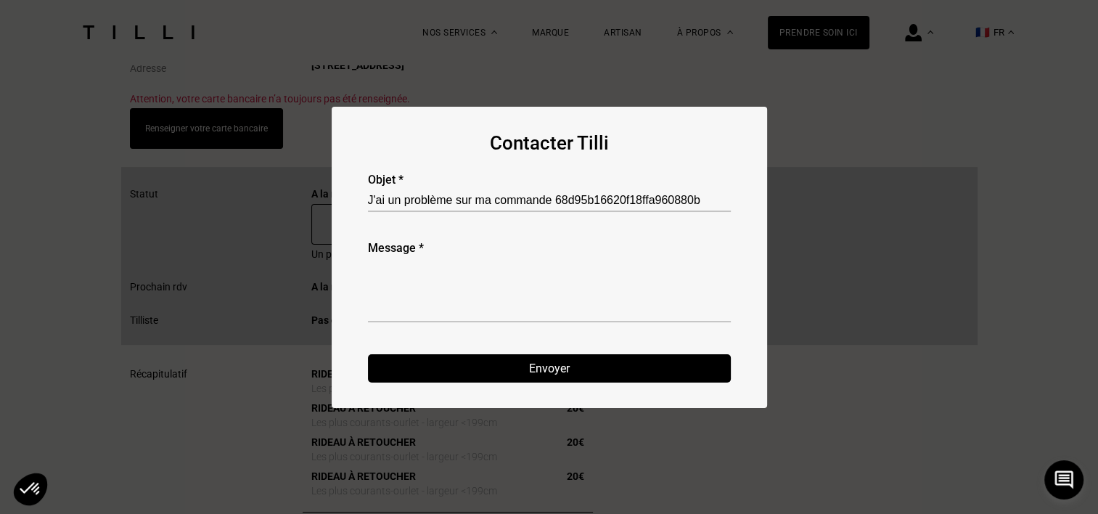
click at [562, 256] on div "Message *" at bounding box center [549, 283] width 363 height 84
click at [523, 315] on textarea at bounding box center [549, 290] width 363 height 64
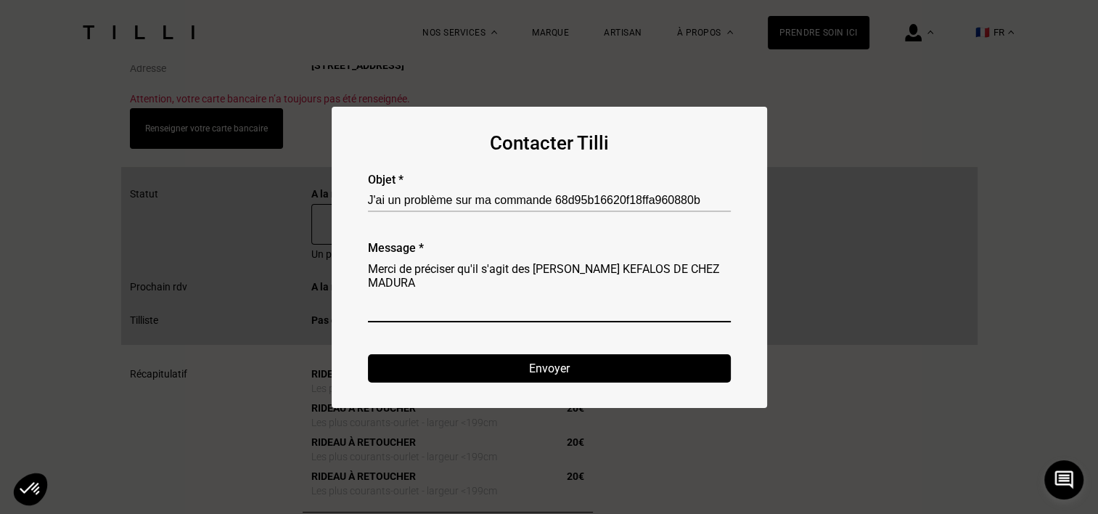
type textarea "Merci de préciser qu'il s'agit des [PERSON_NAME] KEFALOS DE CHEZ MADURA"
click at [521, 367] on button "Envoyer" at bounding box center [549, 368] width 363 height 28
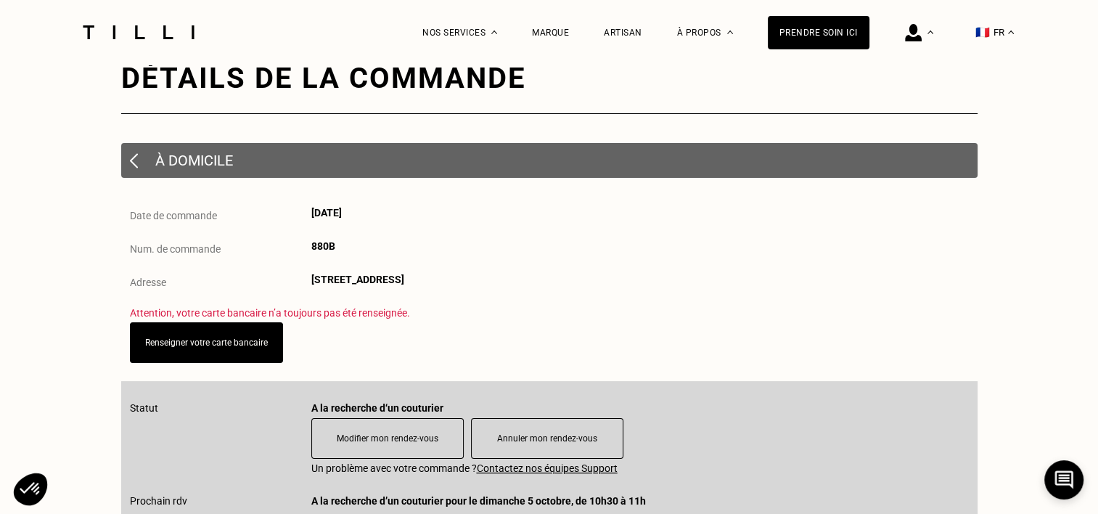
scroll to position [0, 0]
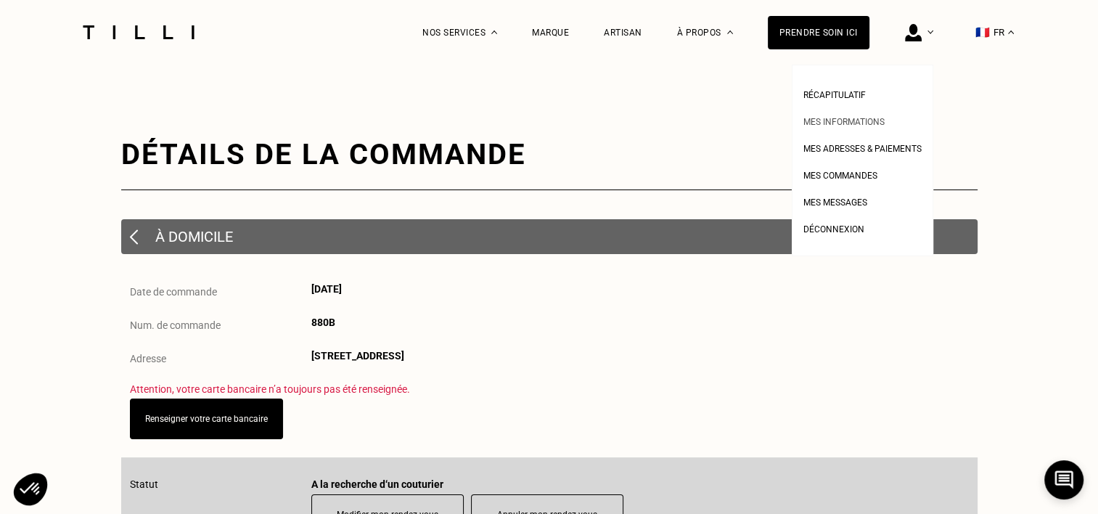
click at [840, 115] on link "Mes informations" at bounding box center [843, 119] width 81 height 15
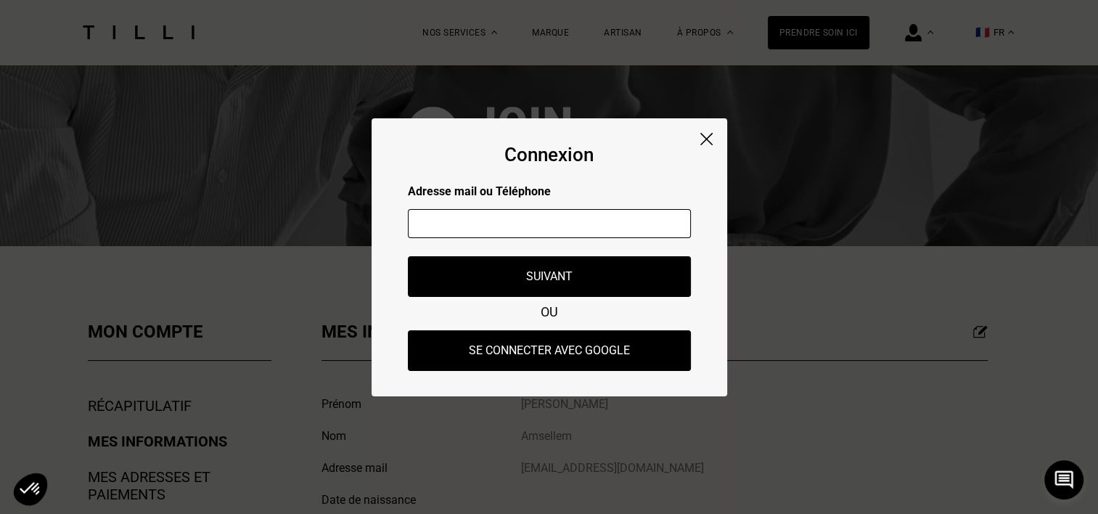
click at [505, 216] on input "text" at bounding box center [549, 223] width 283 height 29
type input "[EMAIL_ADDRESS][DOMAIN_NAME]"
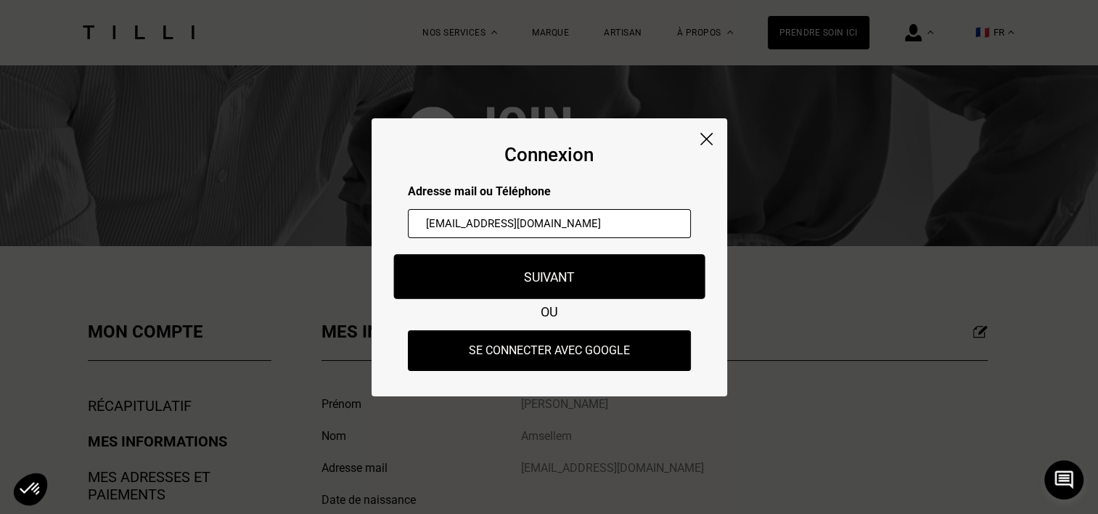
click at [544, 276] on button "Suivant" at bounding box center [548, 276] width 311 height 45
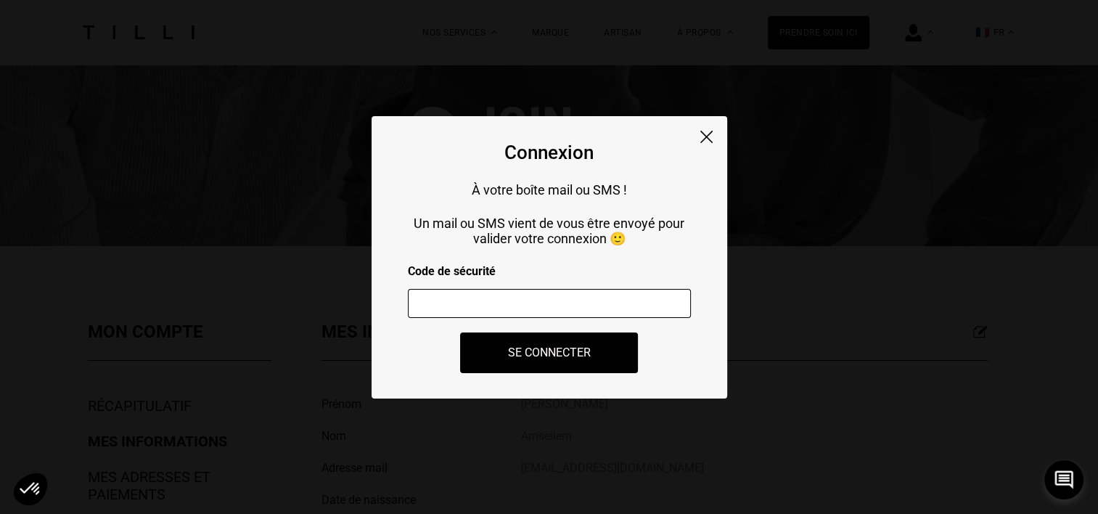
click at [507, 302] on input "number" at bounding box center [549, 303] width 283 height 29
type input "597041"
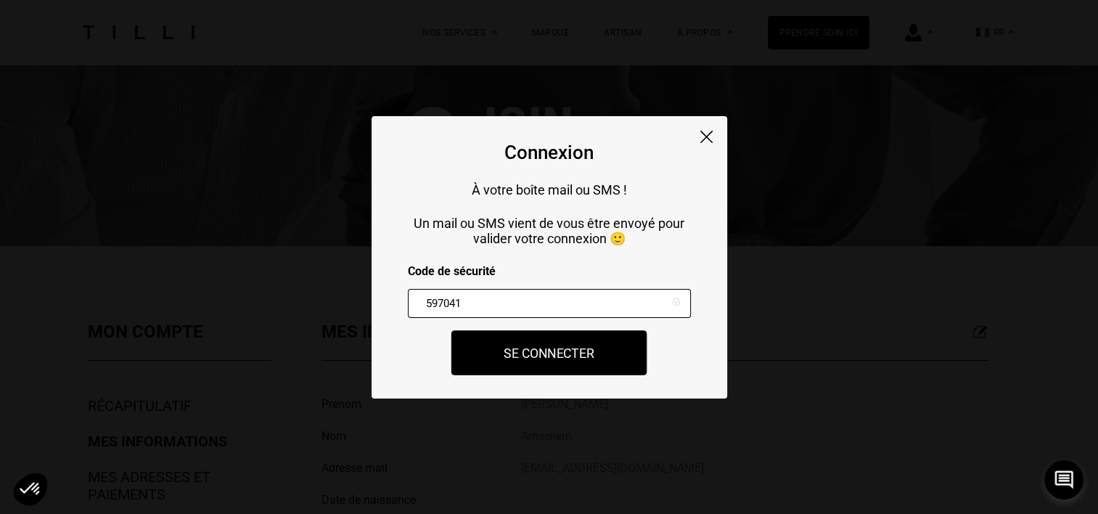
click at [552, 359] on button "Se connecter" at bounding box center [549, 352] width 196 height 45
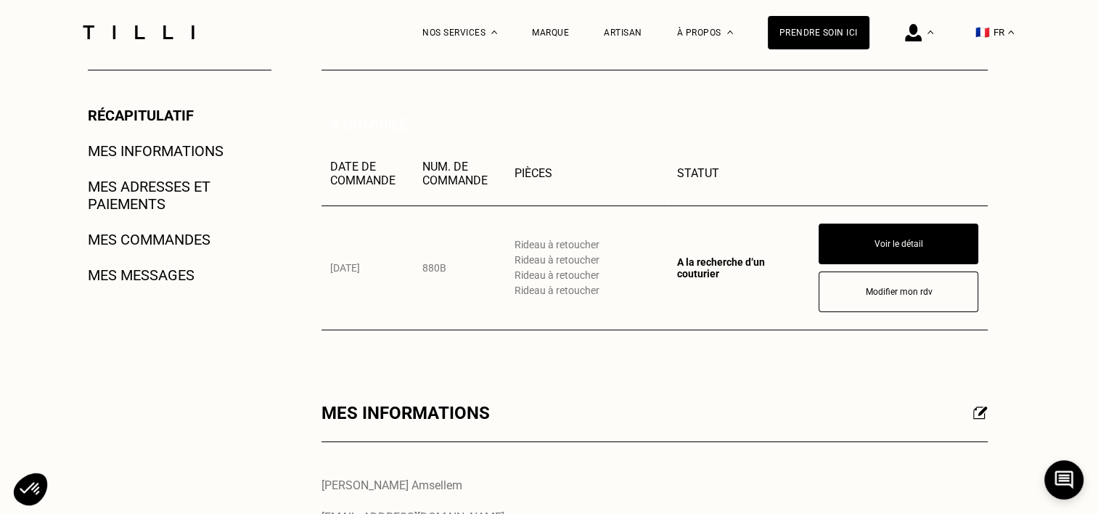
scroll to position [73, 0]
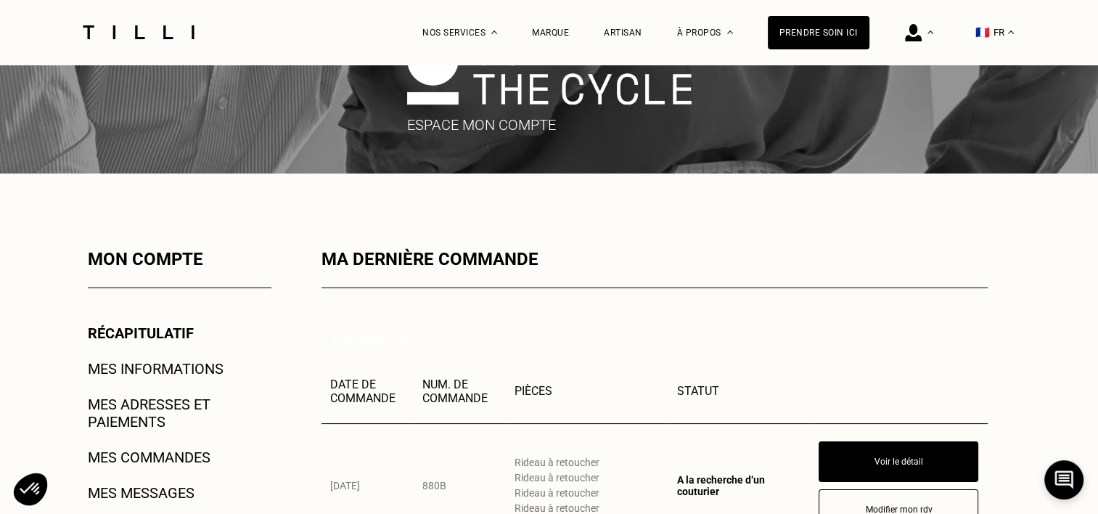
click at [197, 369] on link "Mes informations" at bounding box center [156, 368] width 136 height 17
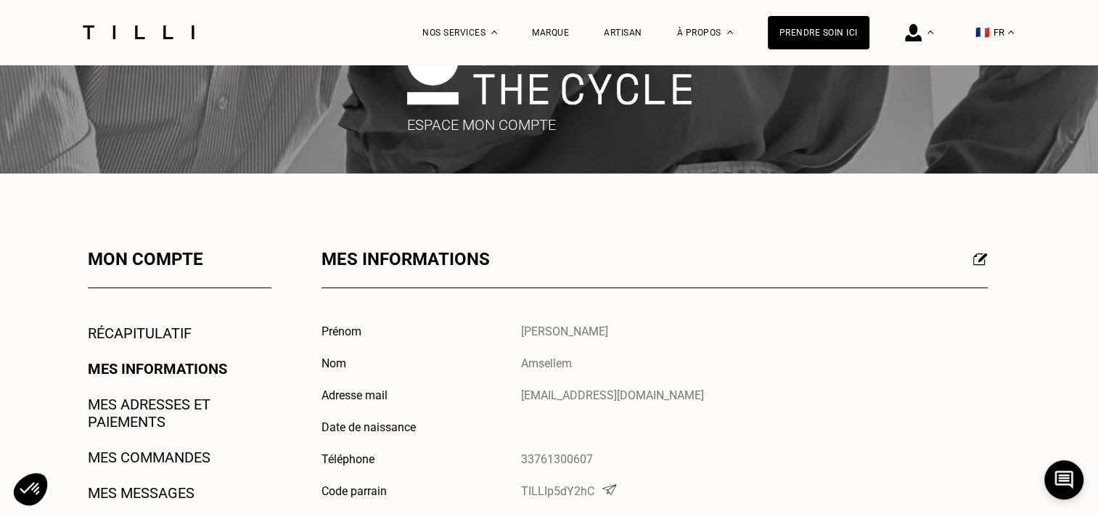
scroll to position [145, 0]
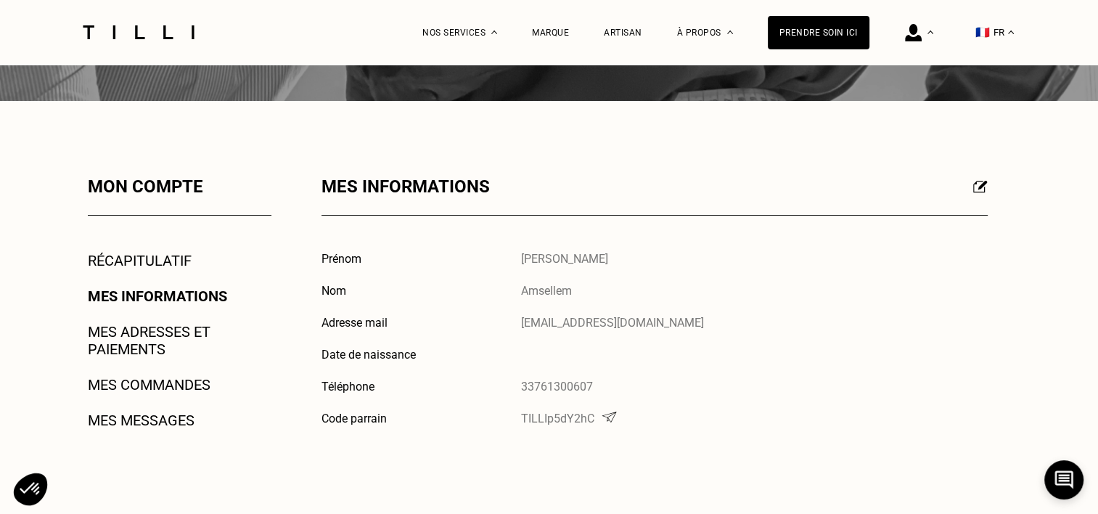
click at [139, 338] on link "Mes adresses et paiements" at bounding box center [180, 340] width 184 height 35
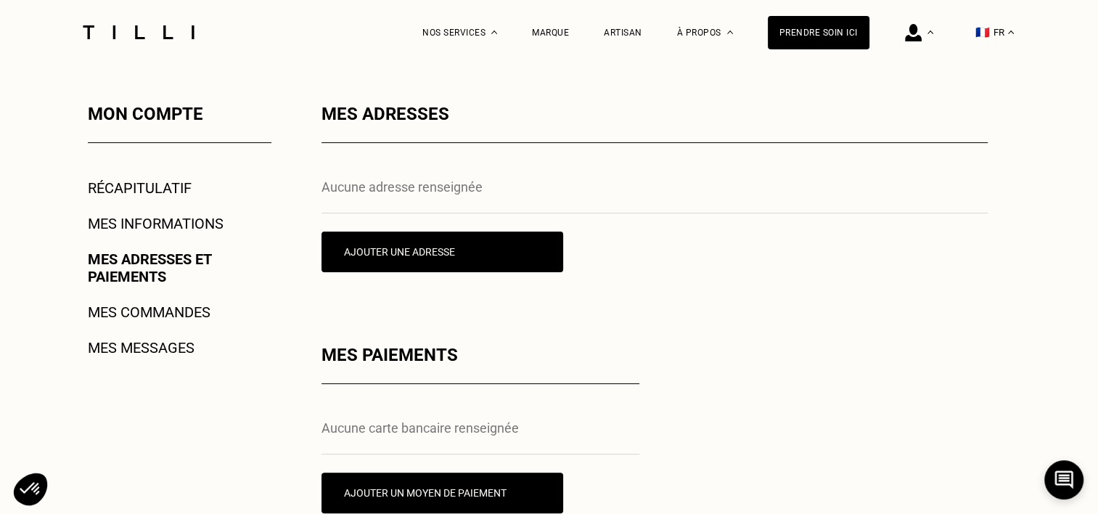
scroll to position [290, 0]
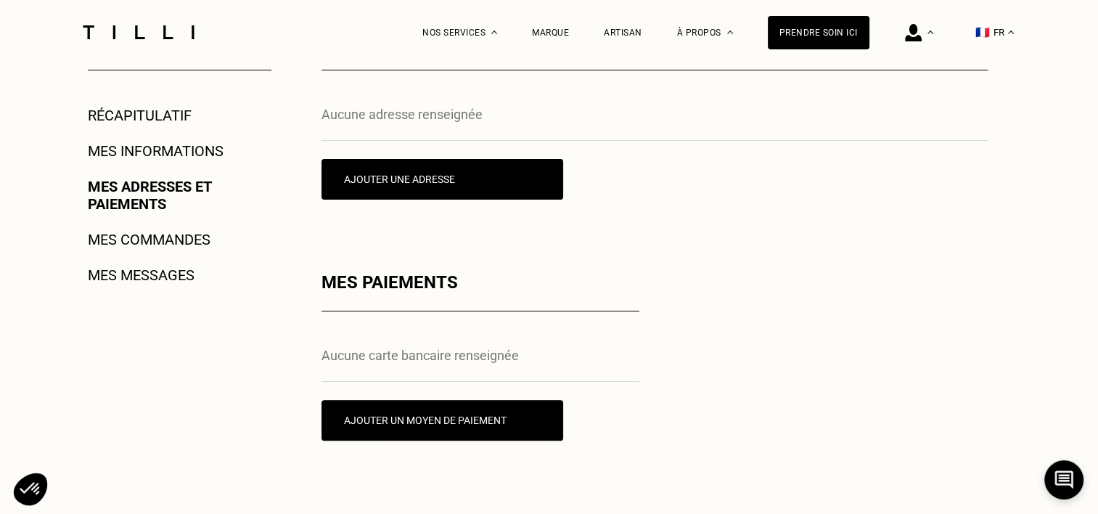
click at [185, 239] on link "Mes commandes" at bounding box center [149, 239] width 123 height 17
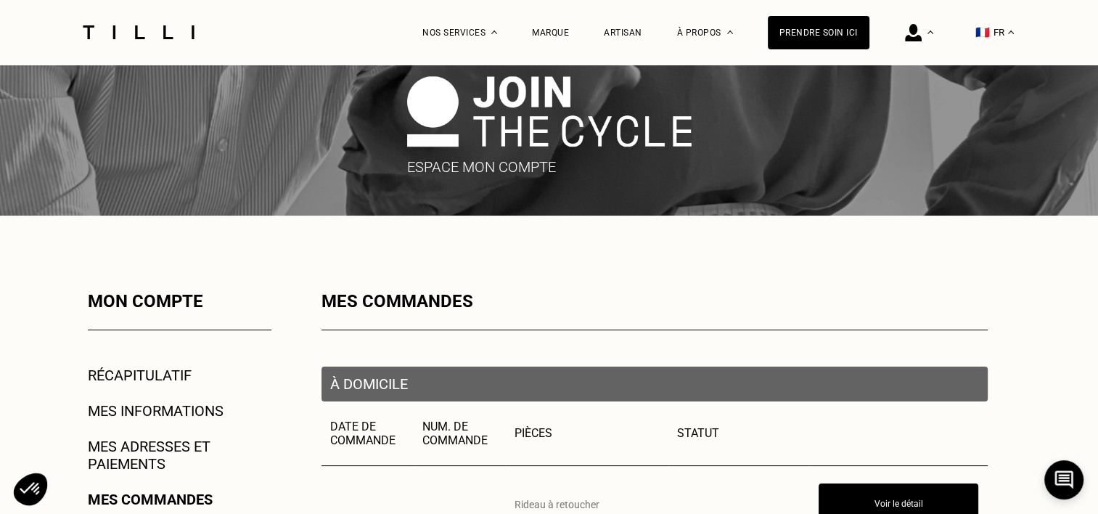
scroll to position [145, 0]
